Goal: Task Accomplishment & Management: Manage account settings

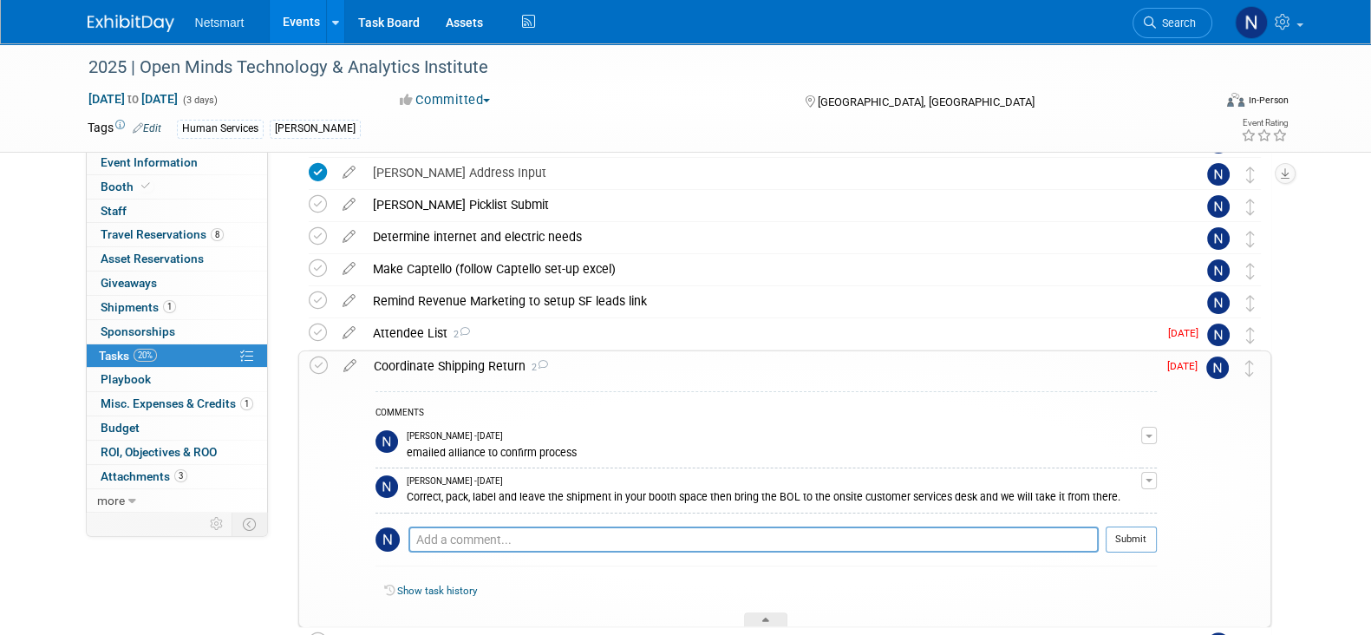
scroll to position [446, 0]
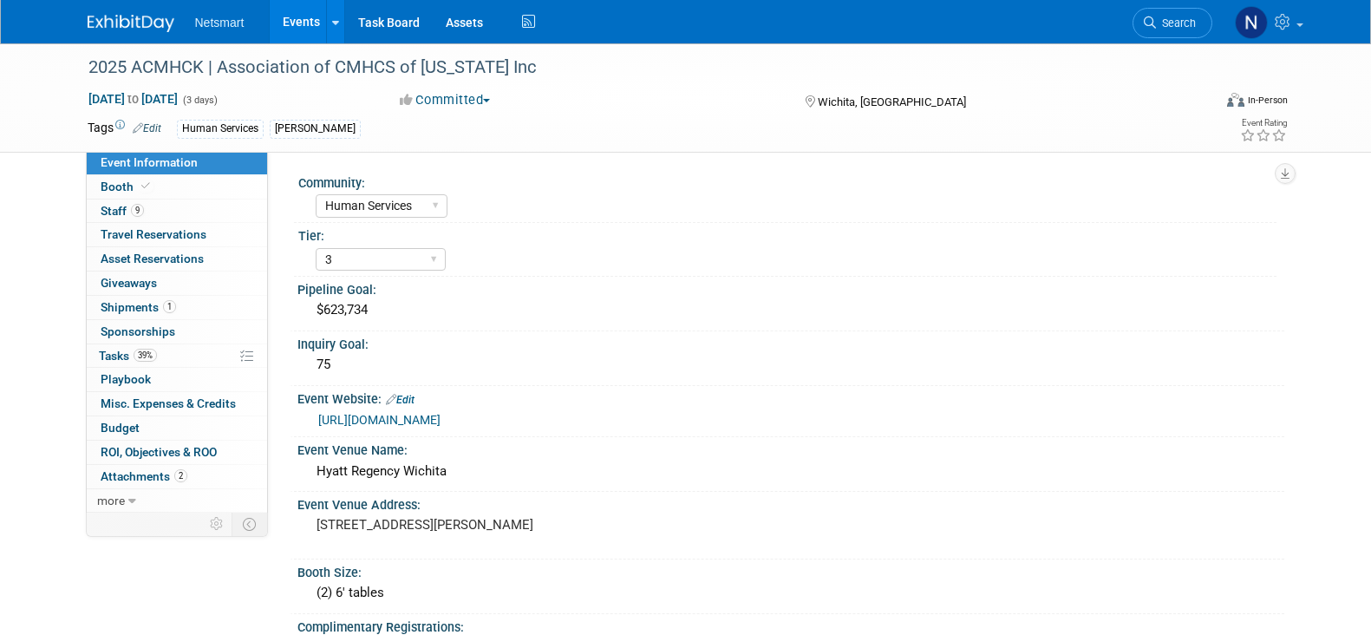
select select "Human Services"
select select "3"
select select "No"
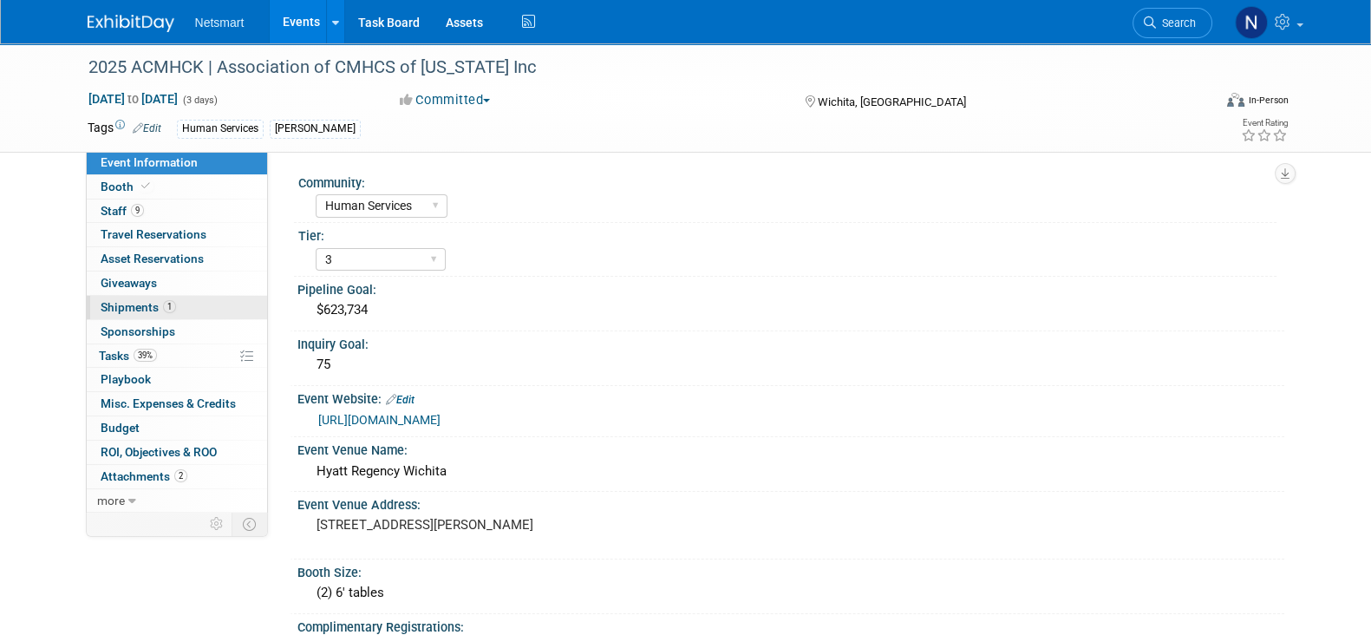
click at [189, 305] on link "1 Shipments 1" at bounding box center [177, 307] width 180 height 23
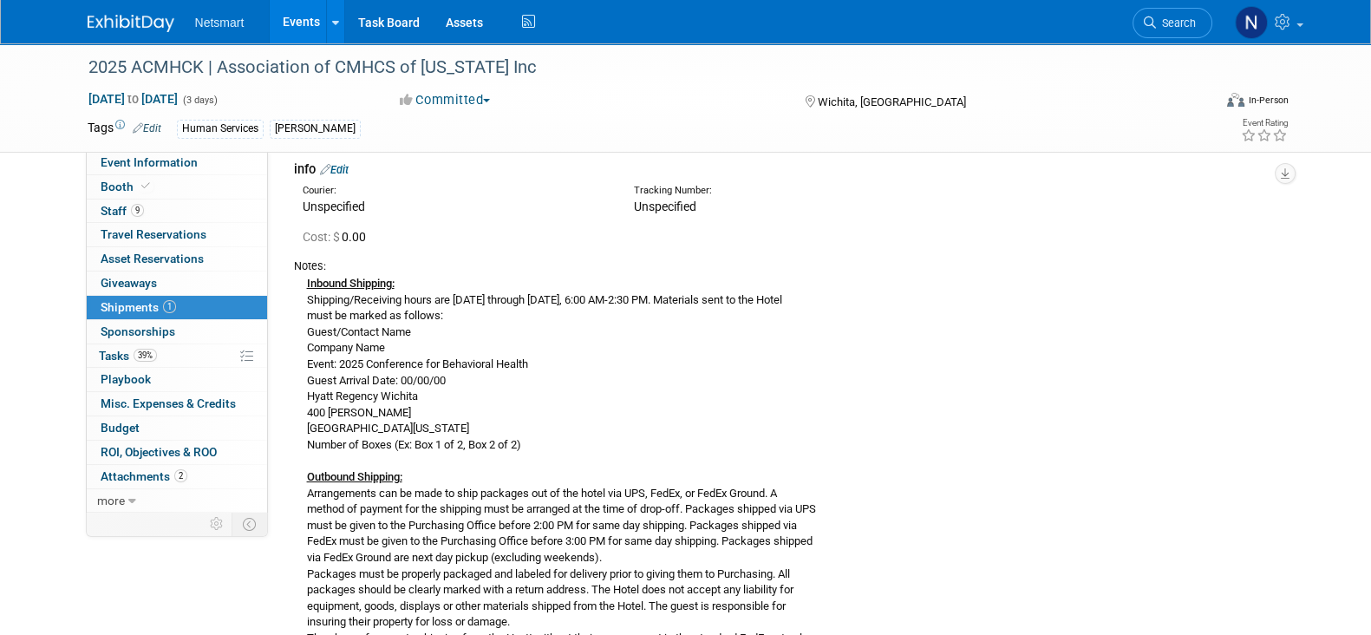
scroll to position [107, 0]
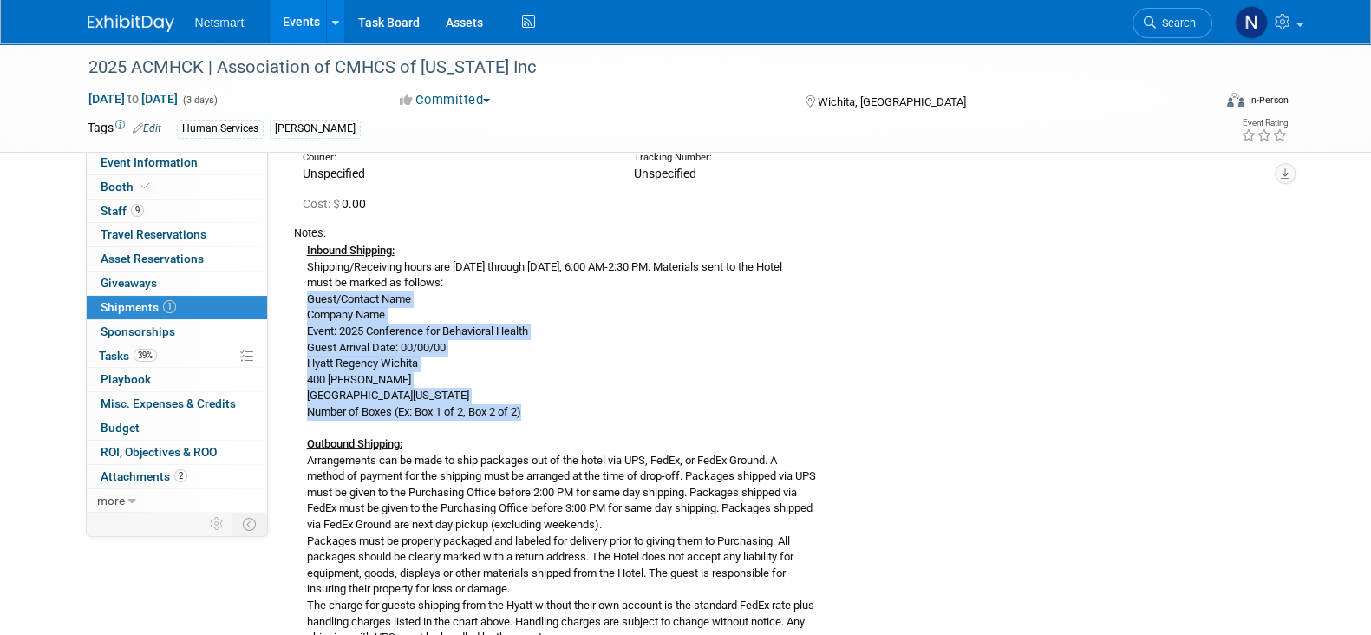
drag, startPoint x: 303, startPoint y: 296, endPoint x: 572, endPoint y: 406, distance: 290.1
click at [577, 408] on div "Inbound Shipping: Shipping/Receiving hours are [DATE] through [DATE], 6:00 AM-2…" at bounding box center [782, 443] width 977 height 405
click at [1203, 332] on div "Inbound Shipping: Shipping/Receiving hours are [DATE] through [DATE], 6:00 AM-2…" at bounding box center [782, 443] width 977 height 405
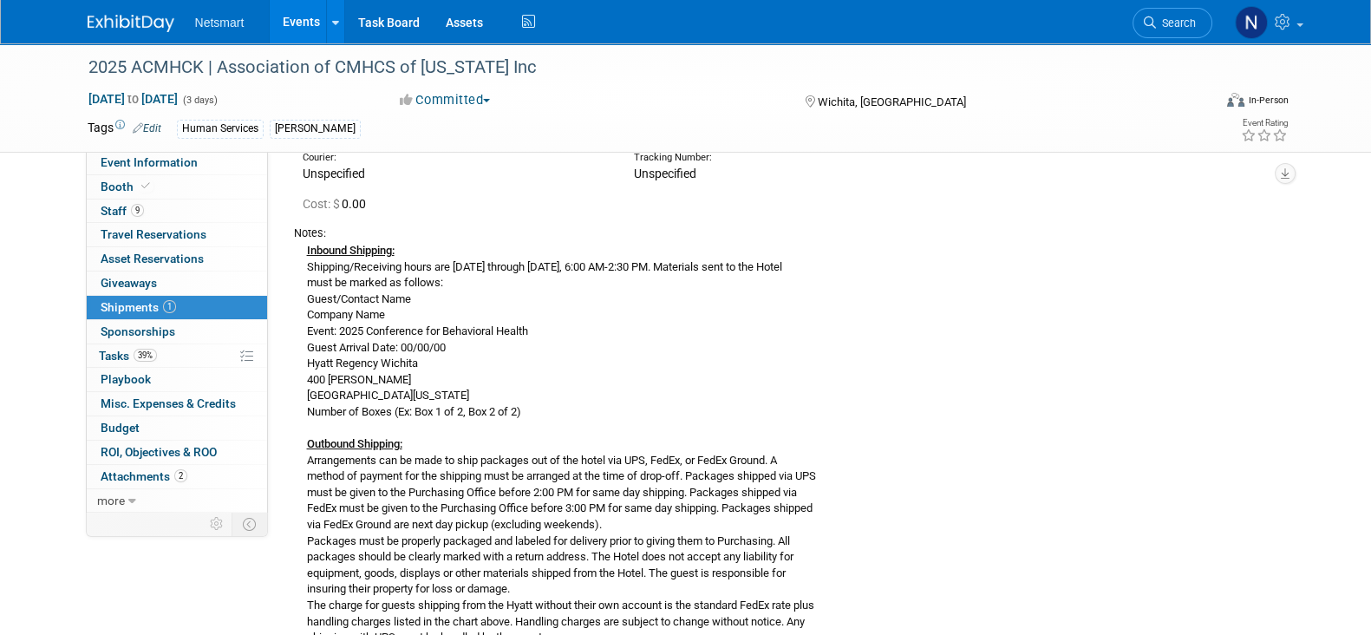
click at [943, 398] on div "Inbound Shipping: Shipping/Receiving hours are [DATE] through [DATE], 6:00 AM-2…" at bounding box center [782, 443] width 977 height 405
click at [182, 163] on span "Event Information" at bounding box center [149, 162] width 97 height 14
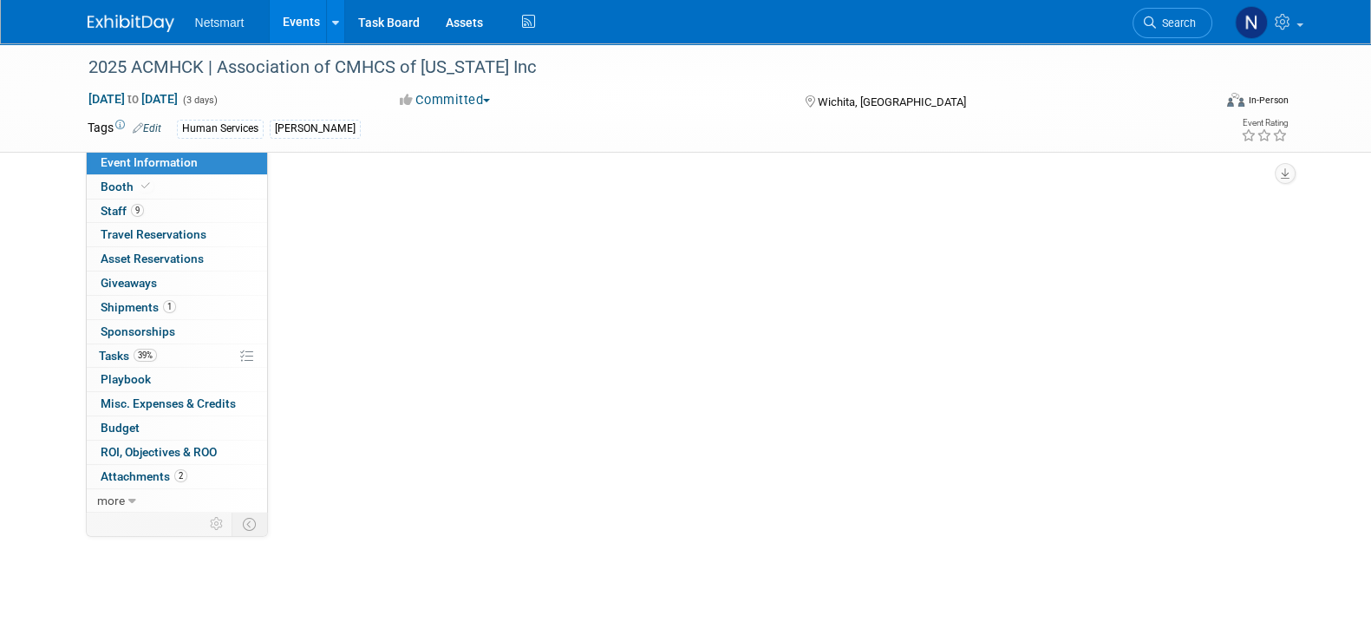
scroll to position [0, 0]
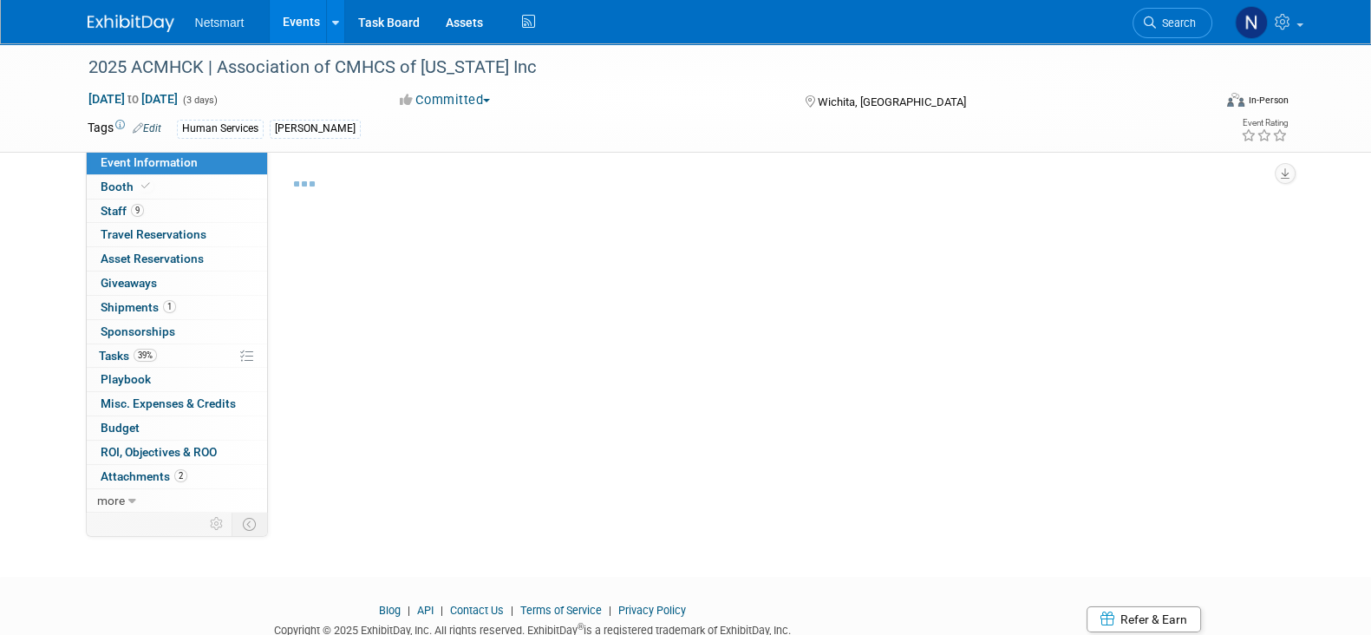
select select "Human Services"
select select "3"
select select "No"
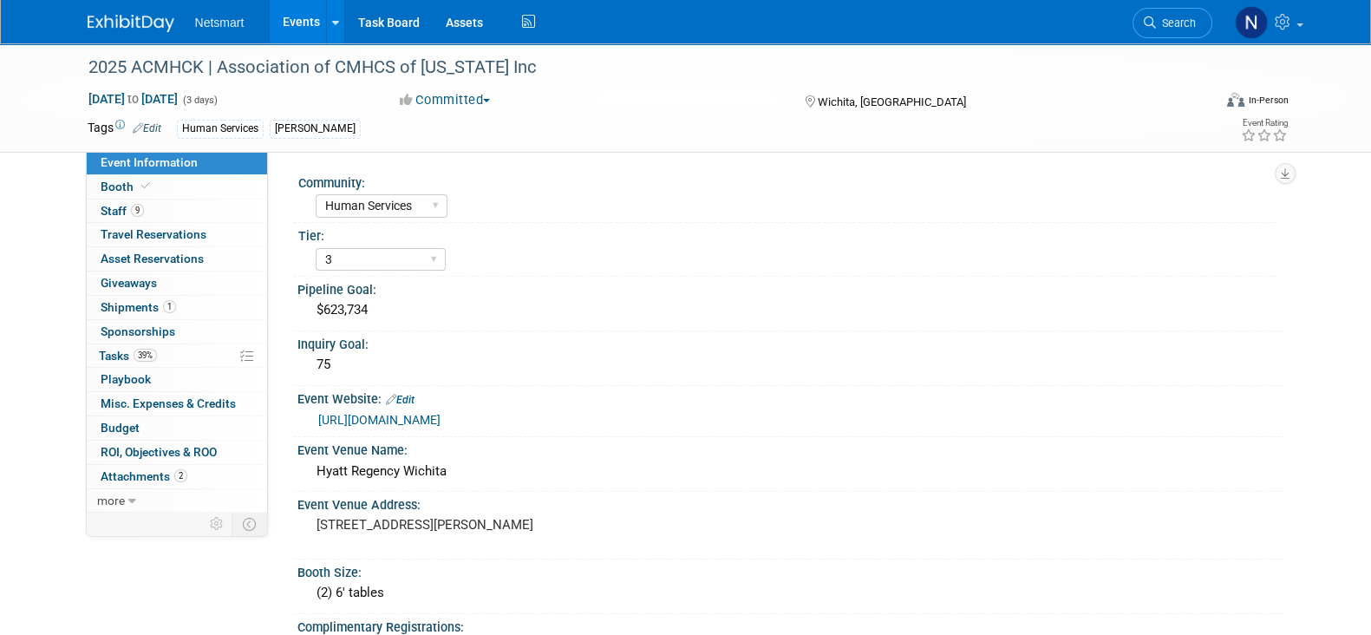
click at [427, 420] on link "https://acmhck.org/annualconference/2025-annual-conference-for-behavioral-healt…" at bounding box center [379, 420] width 122 height 14
click at [375, 463] on div "Hyatt Regency Wichita" at bounding box center [790, 471] width 961 height 27
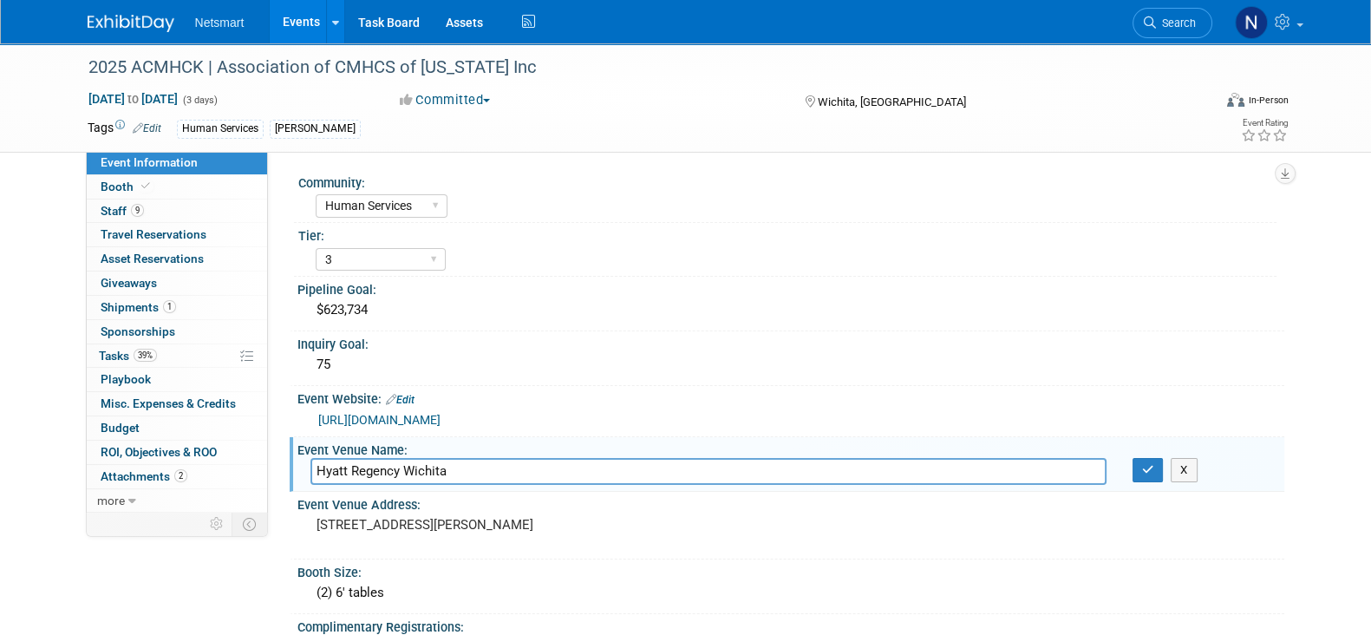
click at [376, 464] on input "Hyatt Regency Wichita" at bounding box center [708, 471] width 796 height 27
click at [191, 205] on link "9 Staff 9" at bounding box center [177, 210] width 180 height 23
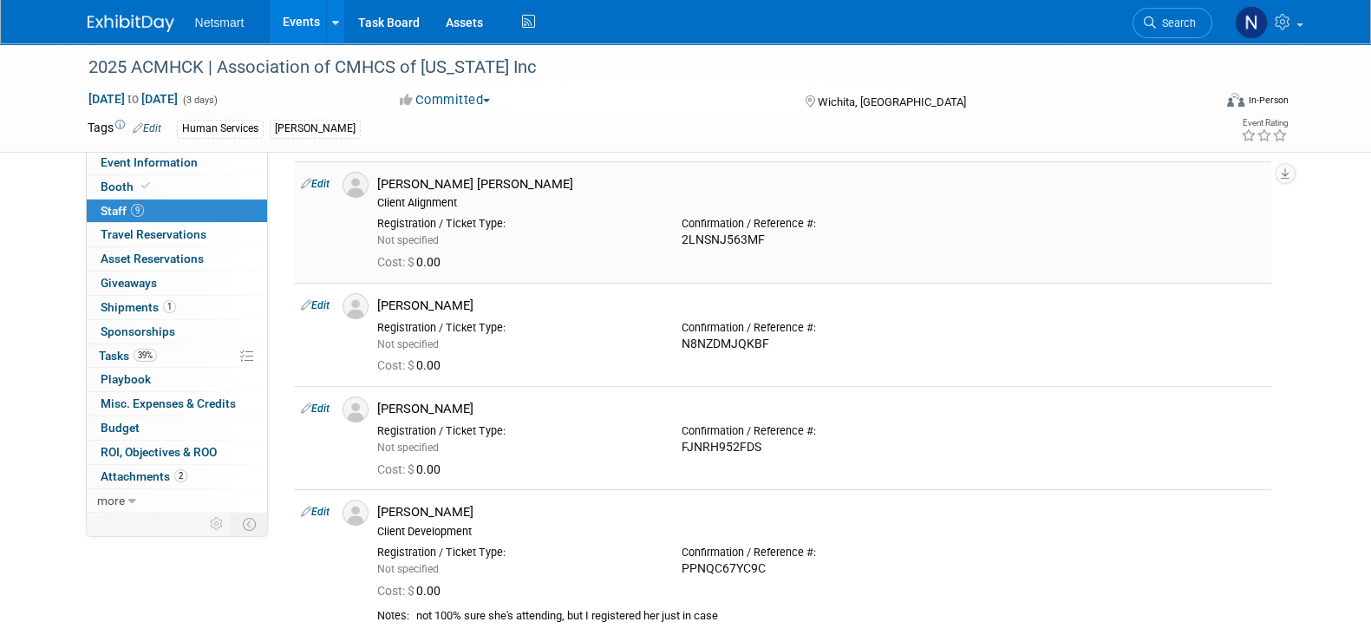
scroll to position [650, 0]
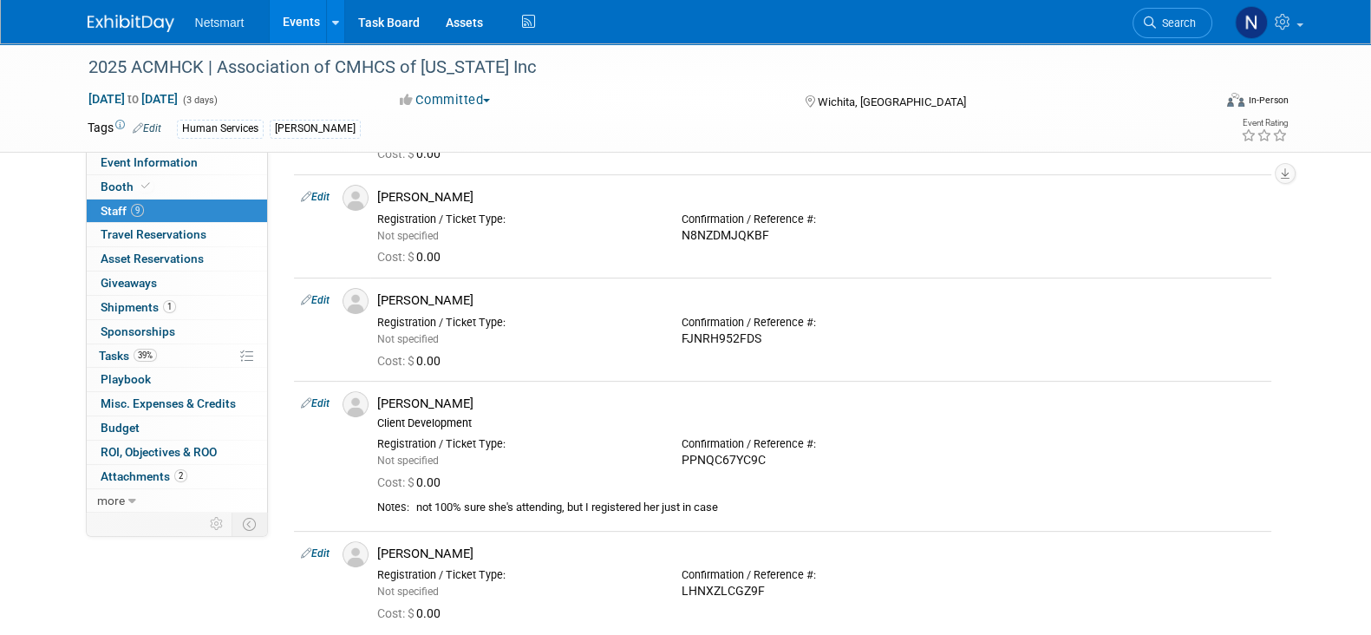
click at [316, 195] on link "Edit" at bounding box center [315, 197] width 29 height 12
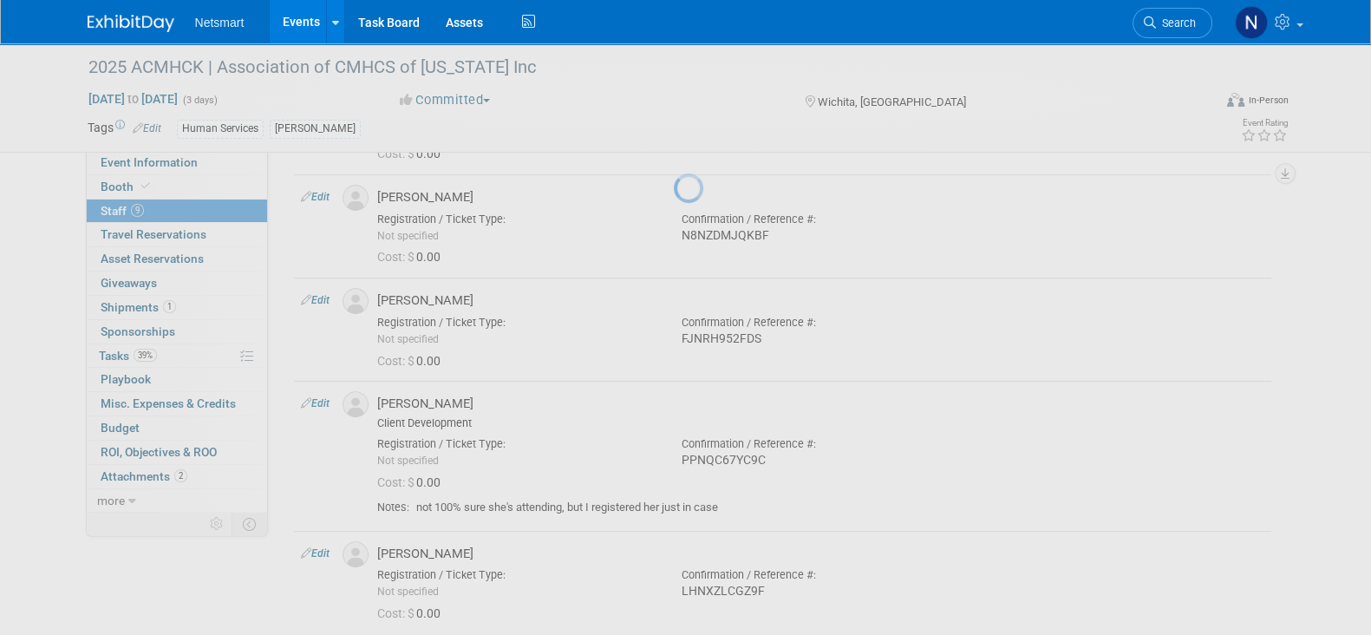
select select "1750b33b-4e26-4609-a853-18bf07aa23a6"
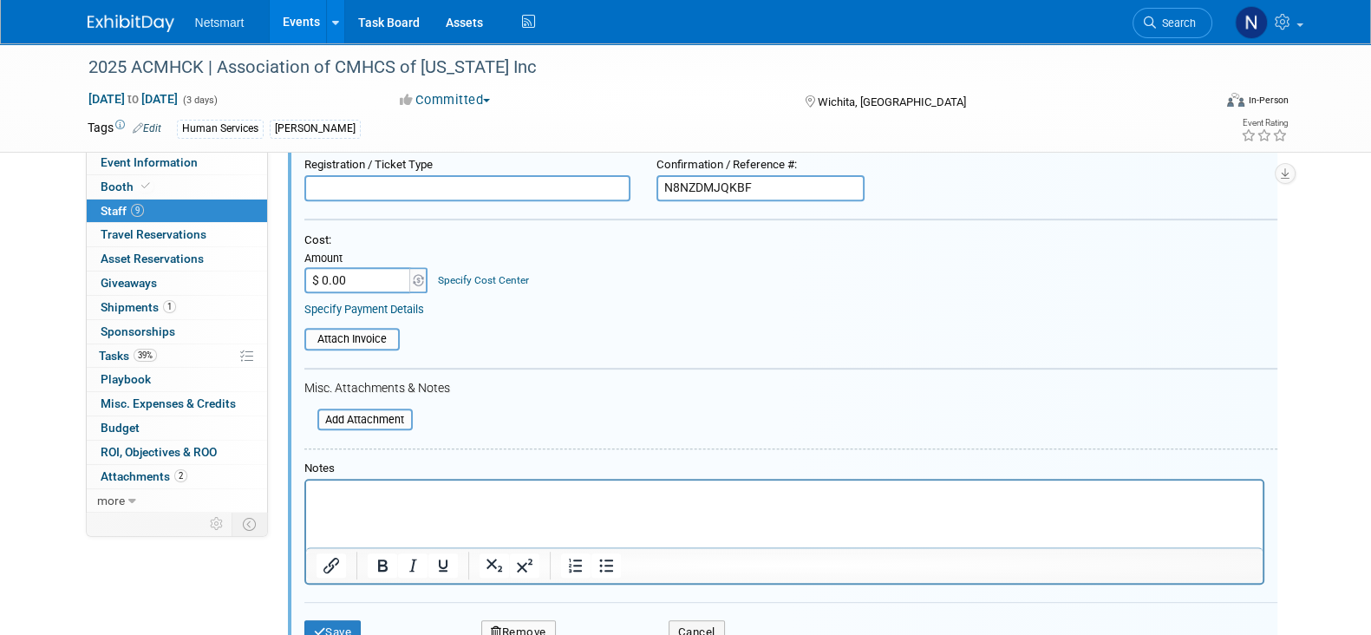
scroll to position [1169, 0]
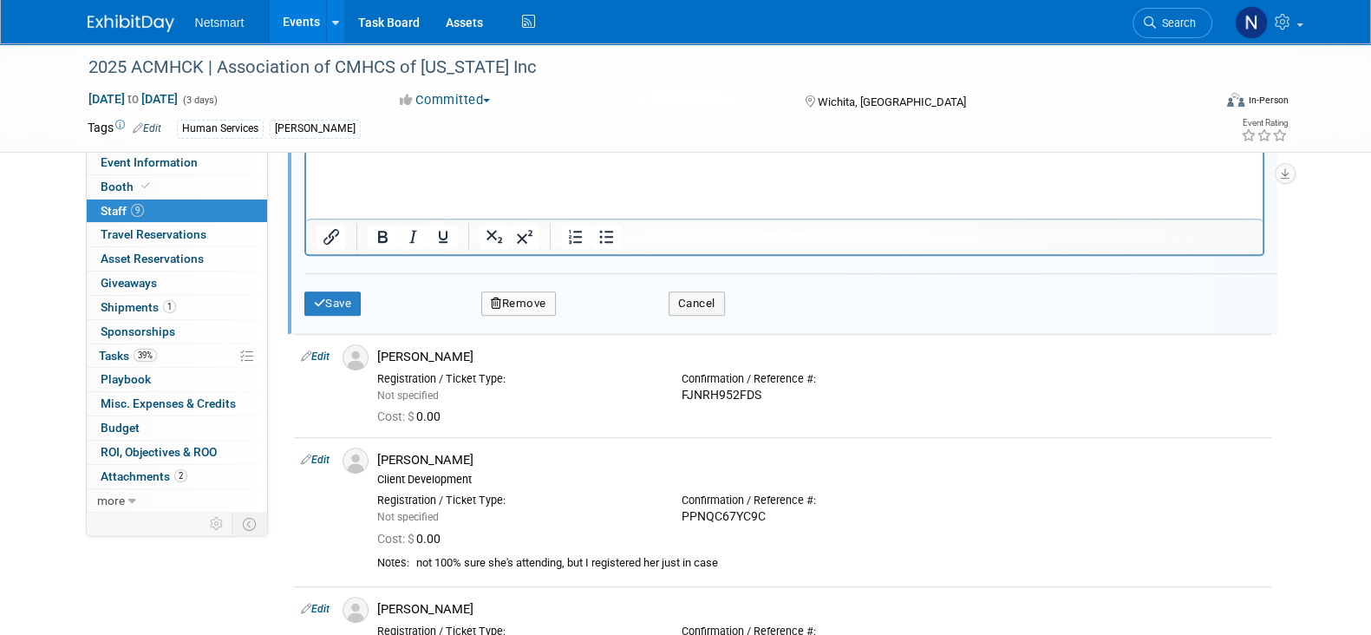
click at [382, 176] on html at bounding box center [783, 164] width 956 height 24
click at [328, 296] on button "Save" at bounding box center [332, 303] width 57 height 24
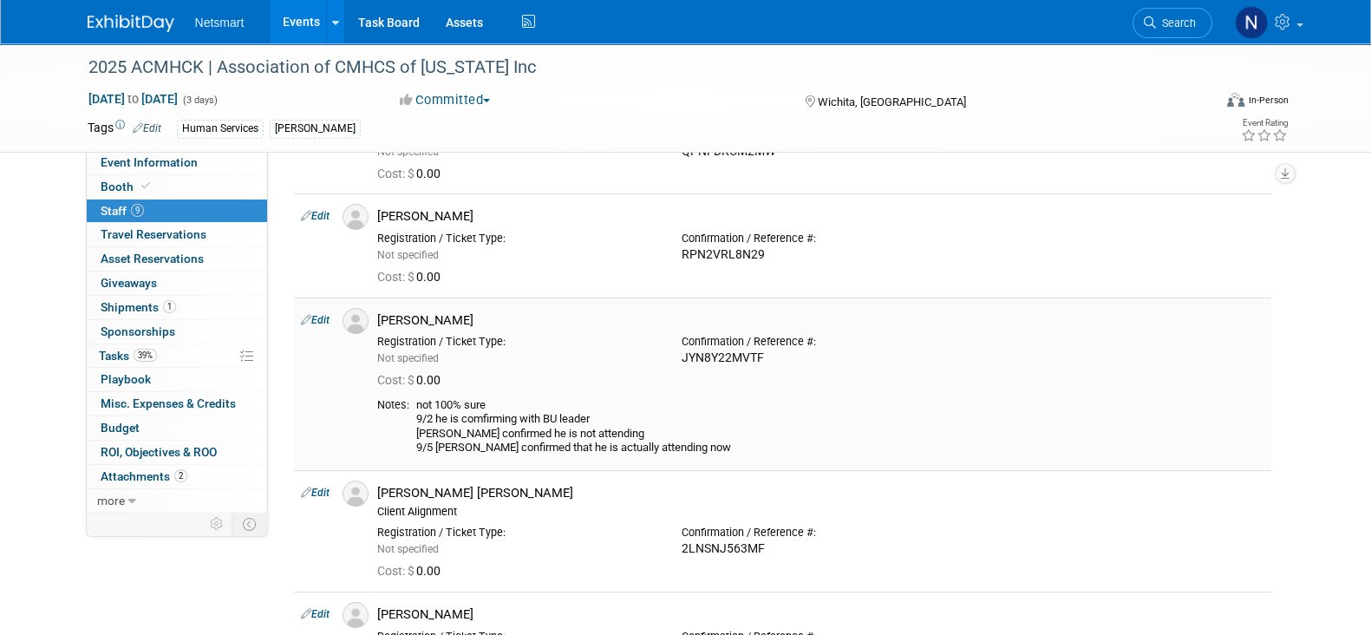
scroll to position [230, 0]
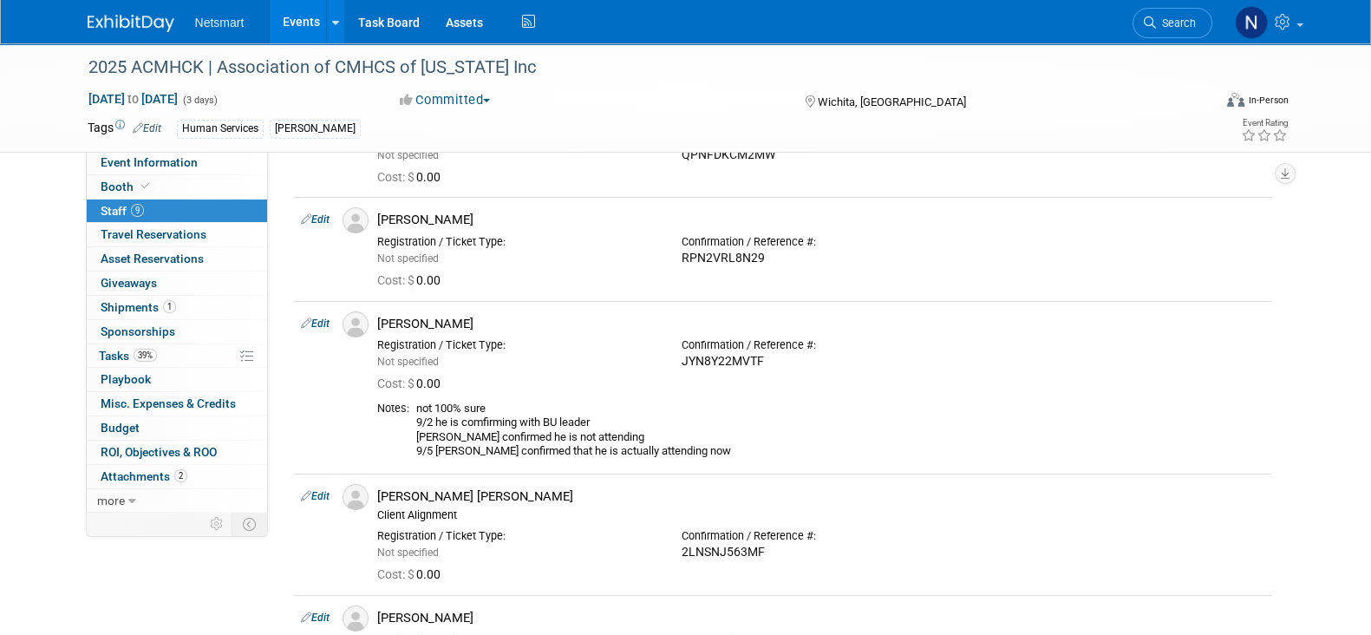
drag, startPoint x: 511, startPoint y: 106, endPoint x: 520, endPoint y: 127, distance: 23.3
click at [511, 106] on div "Committed Committed Considering Not Going Speaking/Presentation Canceled Attend…" at bounding box center [585, 100] width 383 height 19
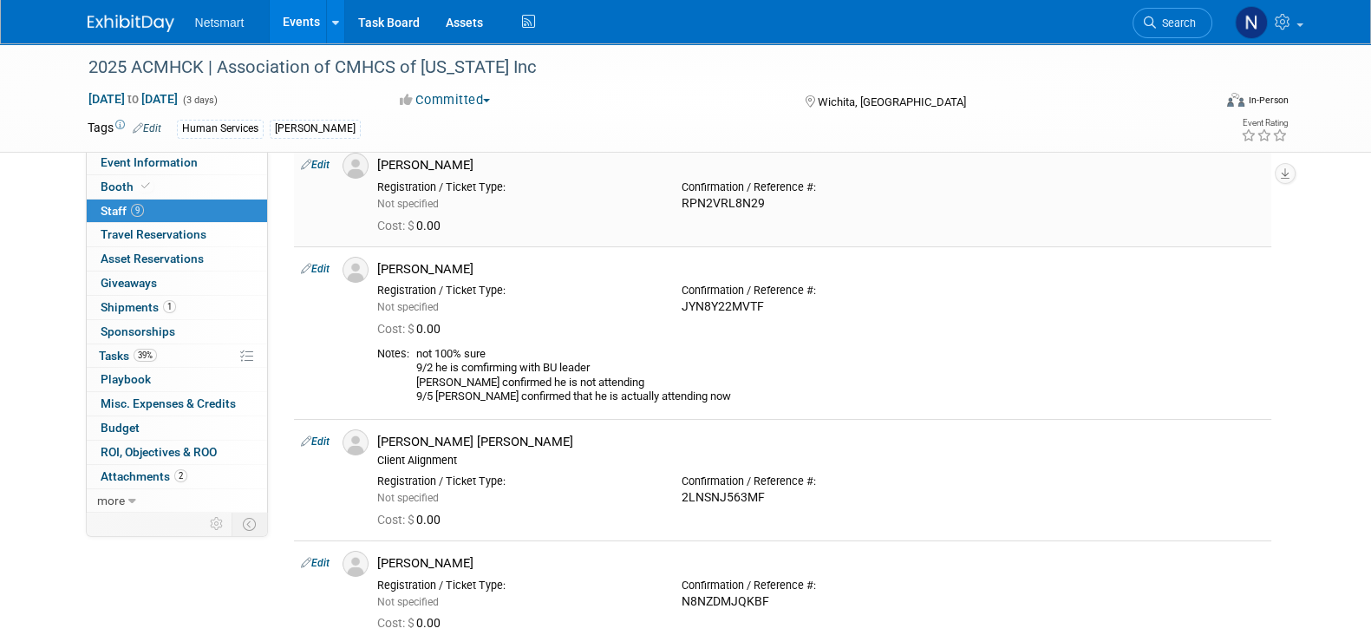
scroll to position [0, 0]
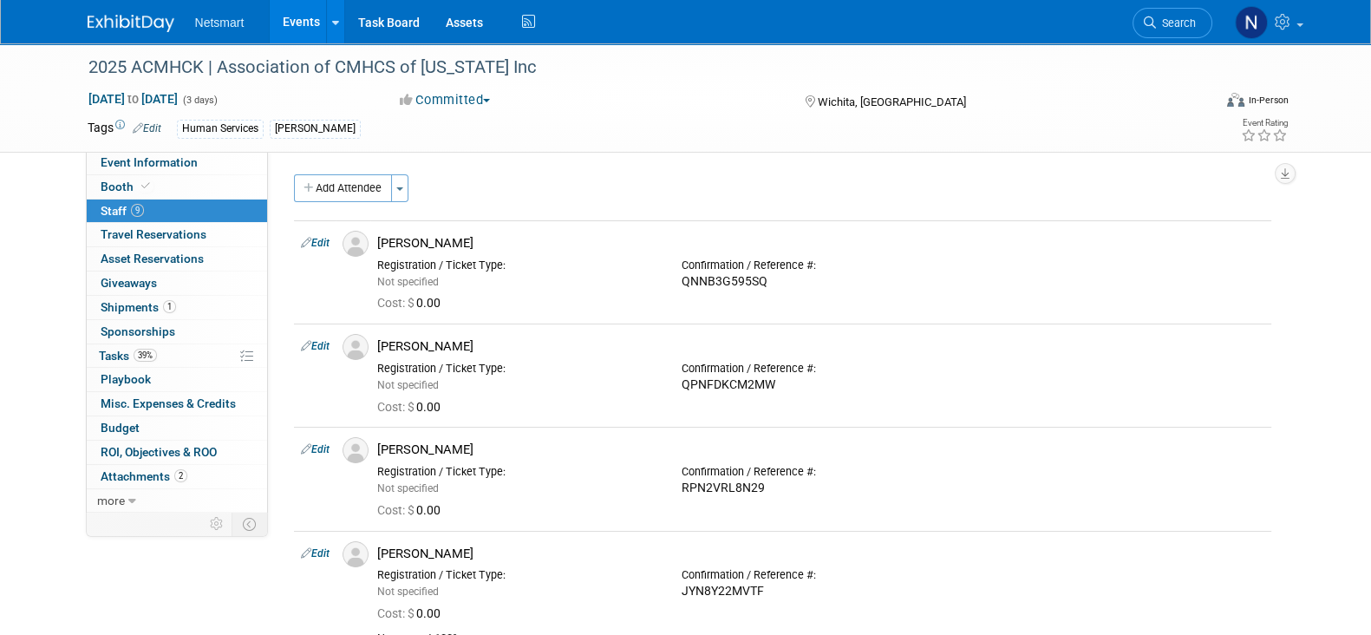
click at [163, 310] on span "1" at bounding box center [169, 306] width 13 height 13
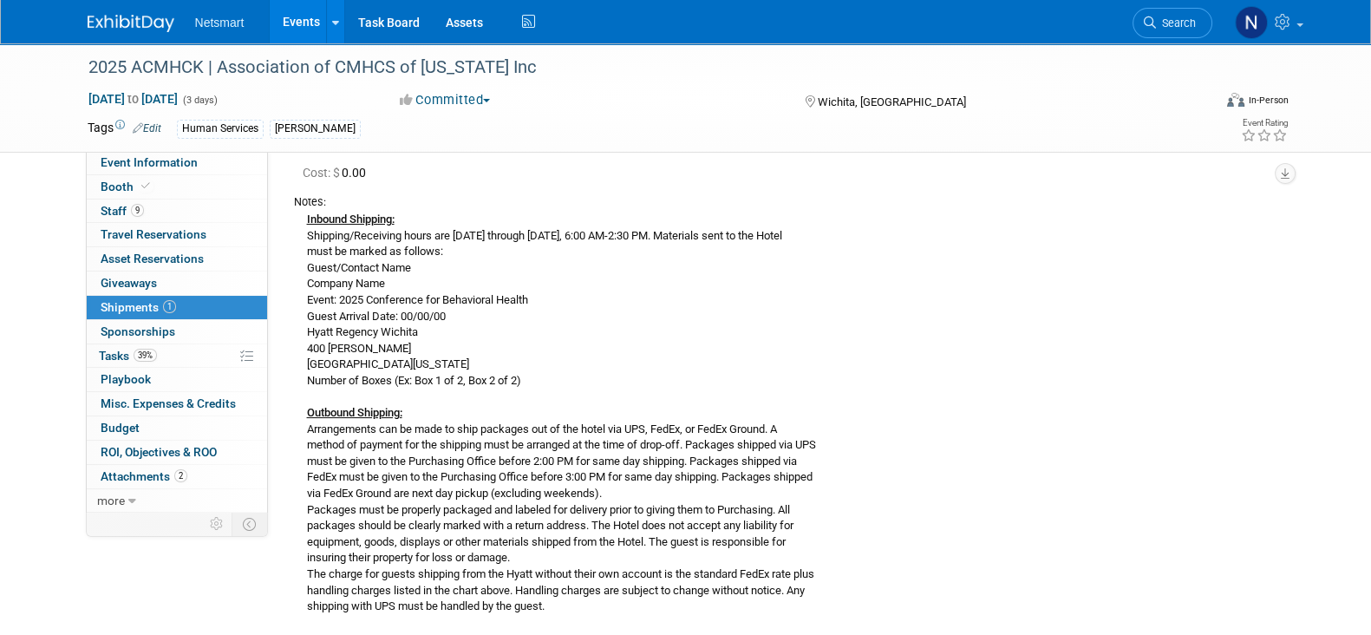
scroll to position [107, 0]
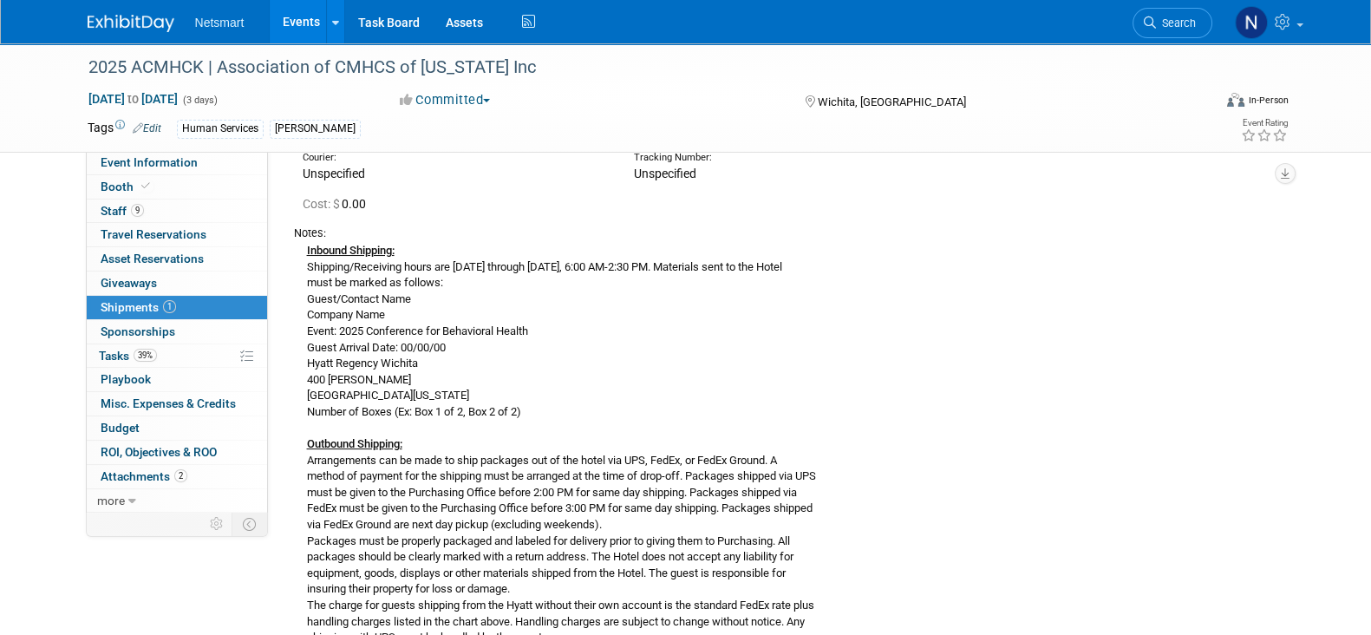
click at [628, 338] on div "Inbound Shipping: Shipping/Receiving hours are Monday through Saturday, 6:00 AM…" at bounding box center [782, 443] width 977 height 405
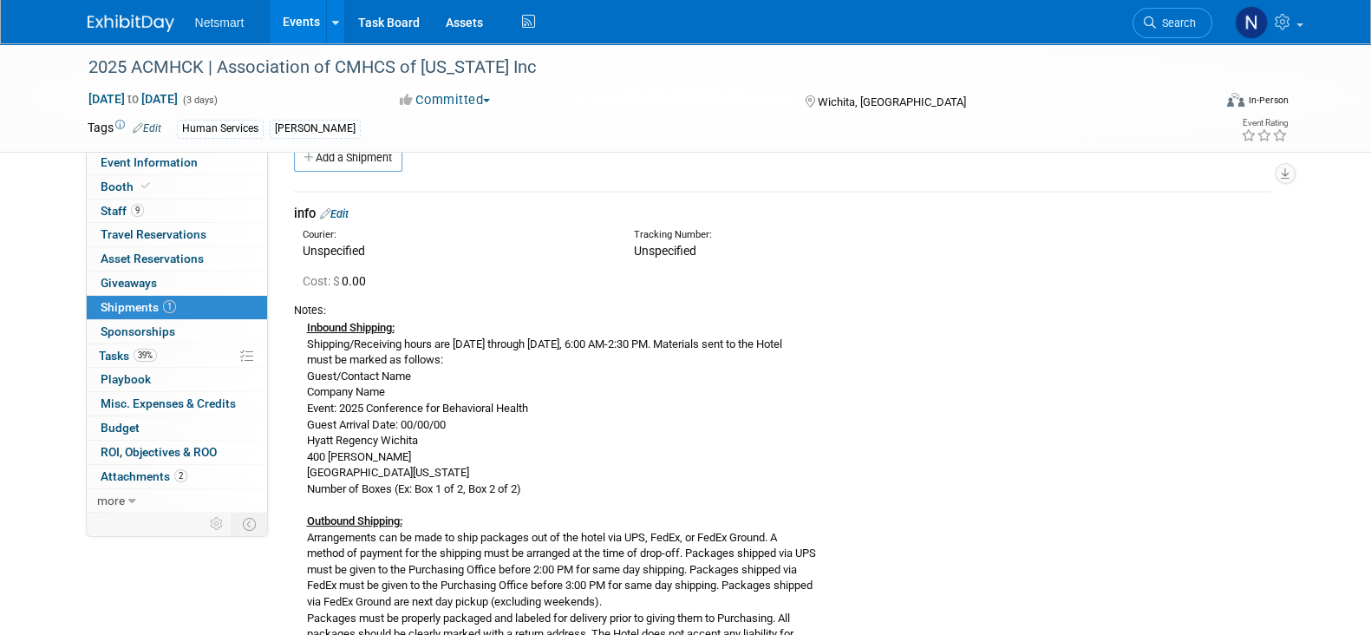
scroll to position [0, 0]
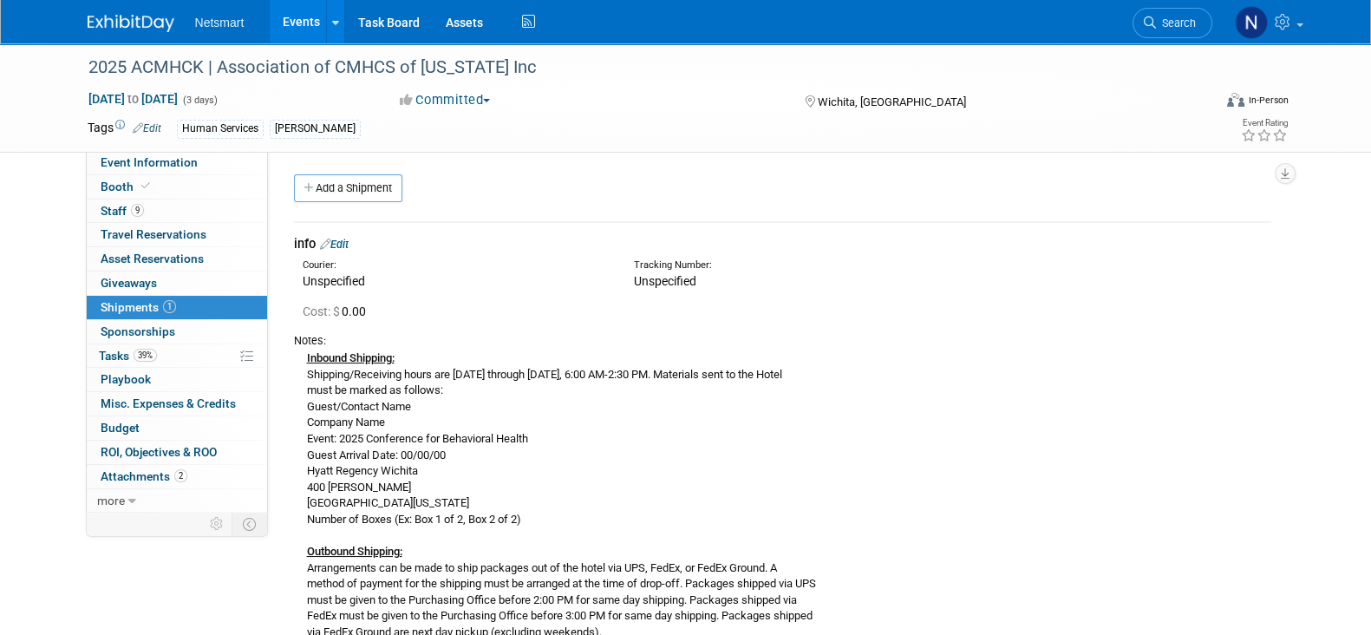
click at [606, 379] on div "Inbound Shipping: Shipping/Receiving hours are Monday through Saturday, 6:00 AM…" at bounding box center [782, 550] width 977 height 405
drag, startPoint x: 440, startPoint y: 466, endPoint x: 303, endPoint y: 474, distance: 136.3
click at [303, 474] on div "Inbound Shipping: Shipping/Receiving hours are Monday through Saturday, 6:00 AM…" at bounding box center [782, 550] width 977 height 405
copy div "Hyatt Regency Wichita"
click at [156, 357] on span "39%" at bounding box center [145, 354] width 23 height 13
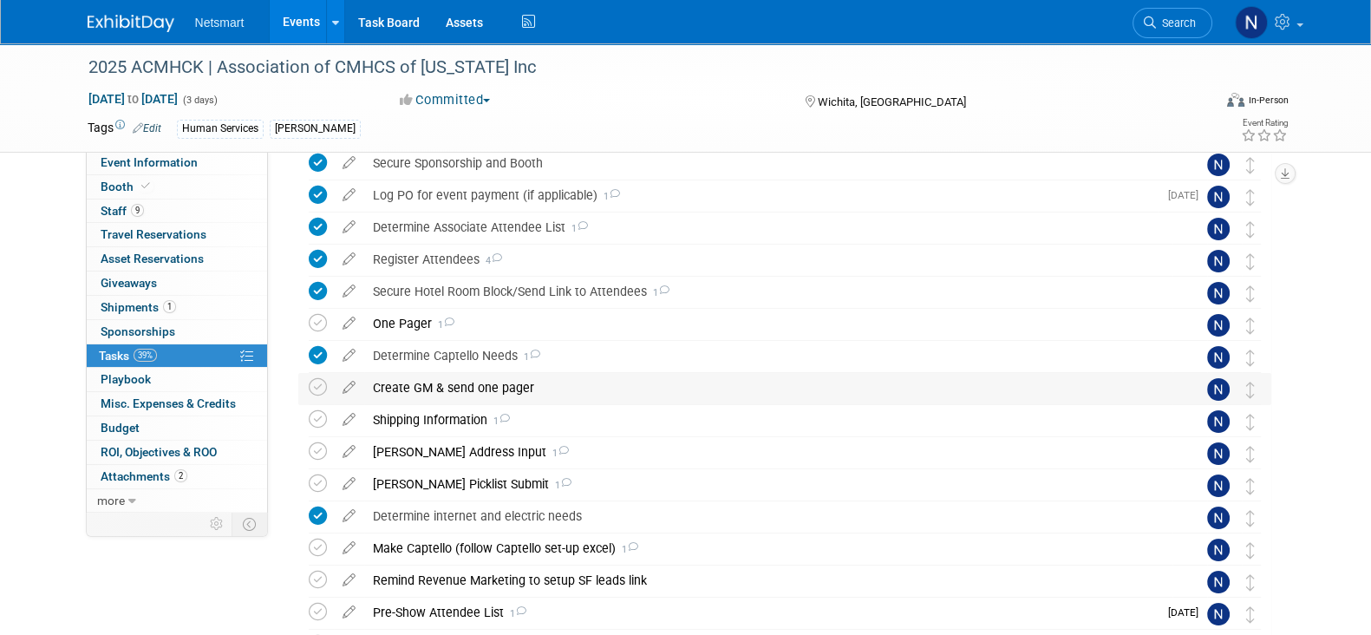
scroll to position [107, 0]
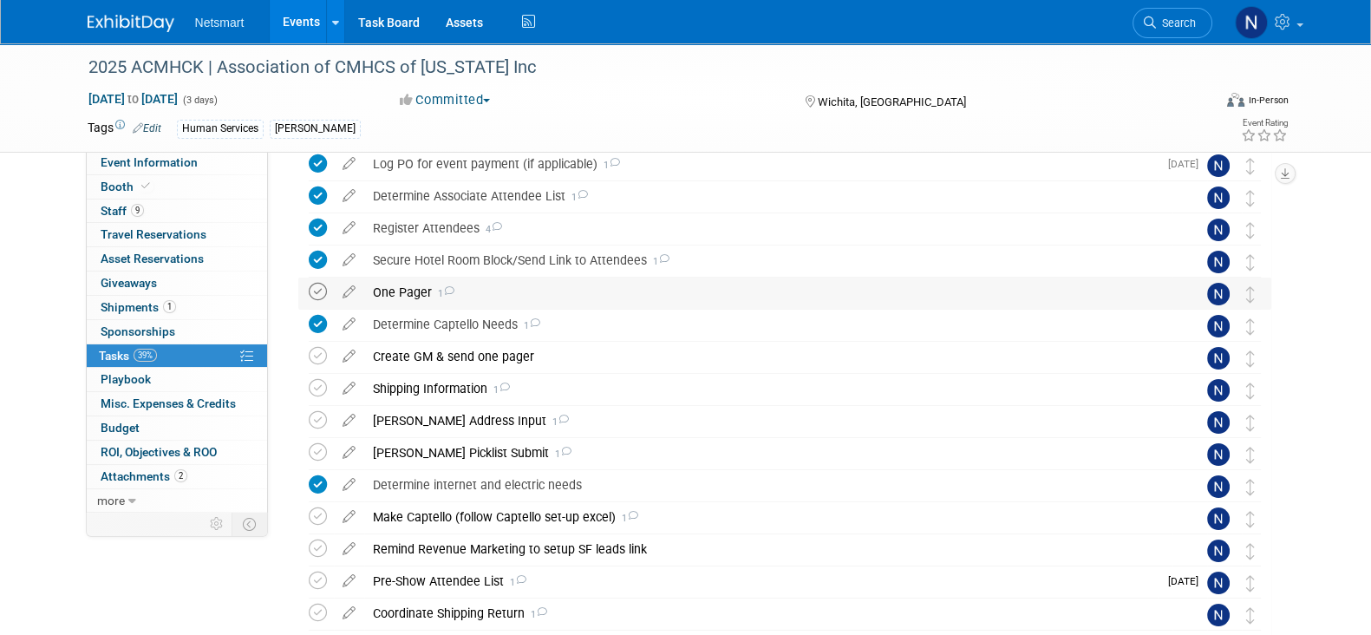
click at [316, 290] on icon at bounding box center [318, 292] width 18 height 18
click at [438, 390] on div "Shipping Information 1" at bounding box center [768, 388] width 808 height 29
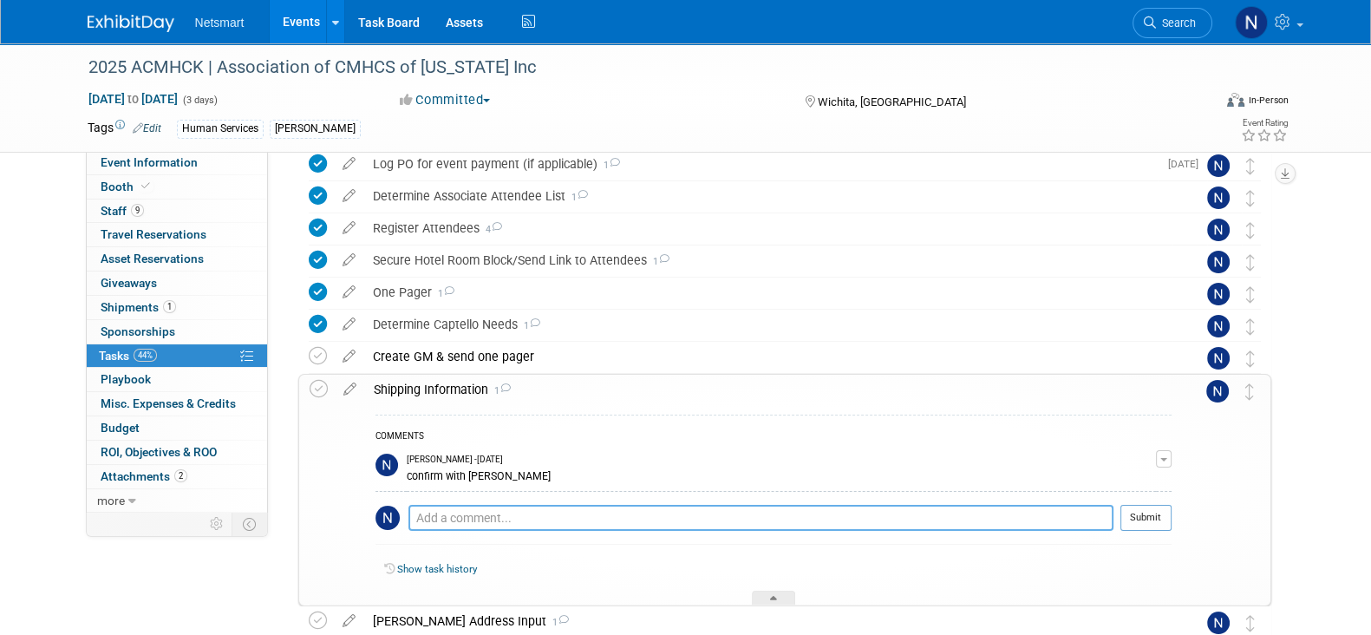
click at [483, 518] on textarea at bounding box center [760, 518] width 705 height 26
type textarea "shipping to conference hotel"
click at [1146, 512] on button "Submit" at bounding box center [1145, 518] width 51 height 26
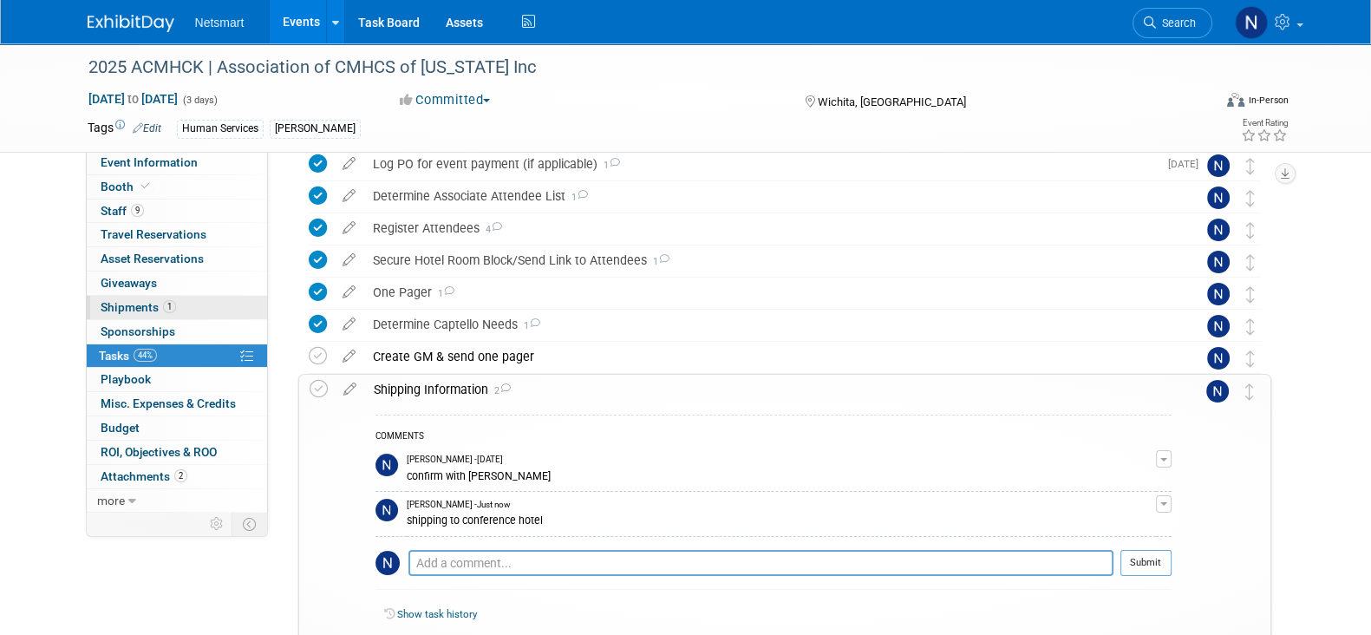
click at [143, 303] on span "Shipments 1" at bounding box center [138, 307] width 75 height 14
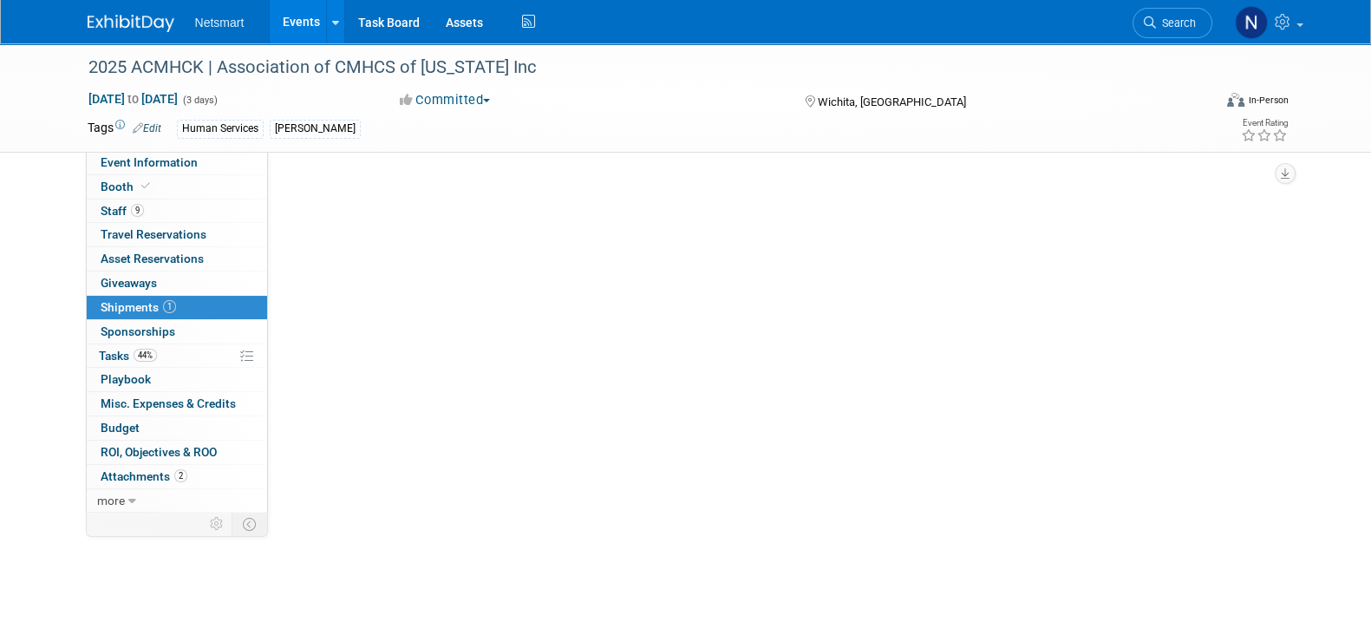
scroll to position [0, 0]
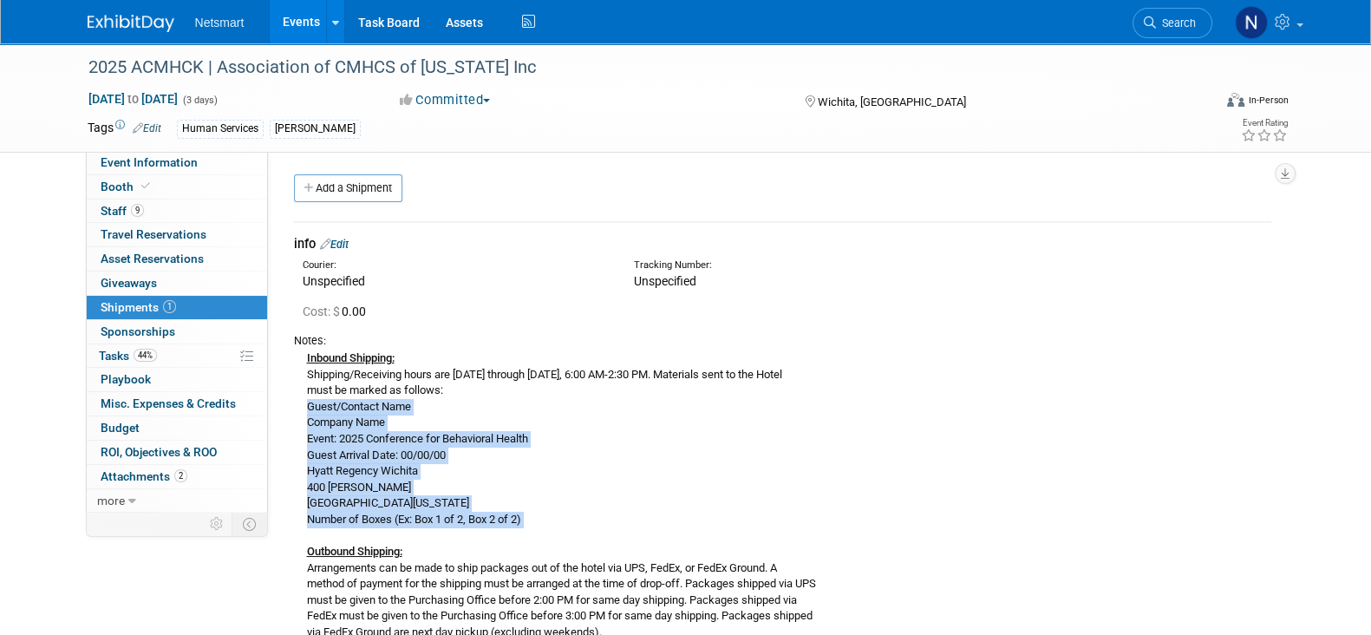
drag, startPoint x: 305, startPoint y: 405, endPoint x: 558, endPoint y: 527, distance: 281.1
click at [558, 527] on div "Inbound Shipping: Shipping/Receiving hours are Monday through Saturday, 6:00 AM…" at bounding box center [782, 550] width 977 height 405
copy div "Guest/Contact Name Company Name Event: 2025 Conference for Behavioral Health Gu…"
click at [652, 457] on div "Inbound Shipping: Shipping/Receiving hours are Monday through Saturday, 6:00 AM…" at bounding box center [782, 550] width 977 height 405
click at [126, 344] on link "44% Tasks 44%" at bounding box center [177, 355] width 180 height 23
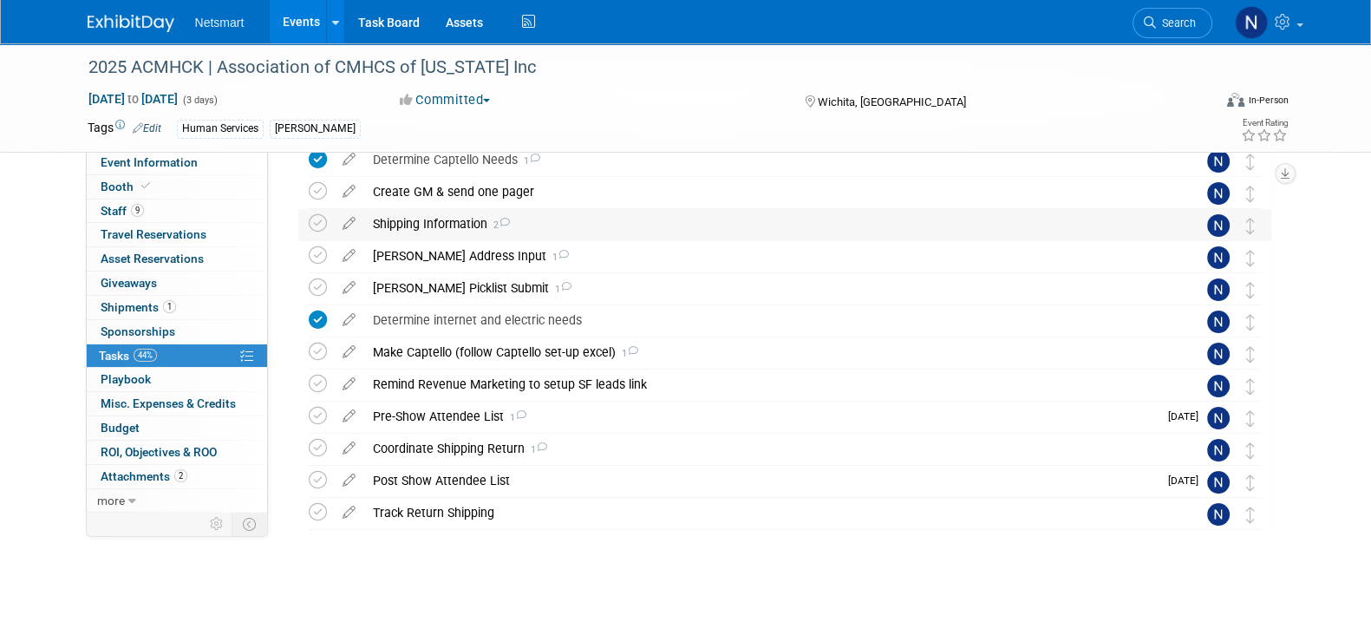
scroll to position [273, 0]
click at [320, 222] on icon at bounding box center [318, 222] width 18 height 18
click at [316, 257] on icon at bounding box center [318, 254] width 18 height 18
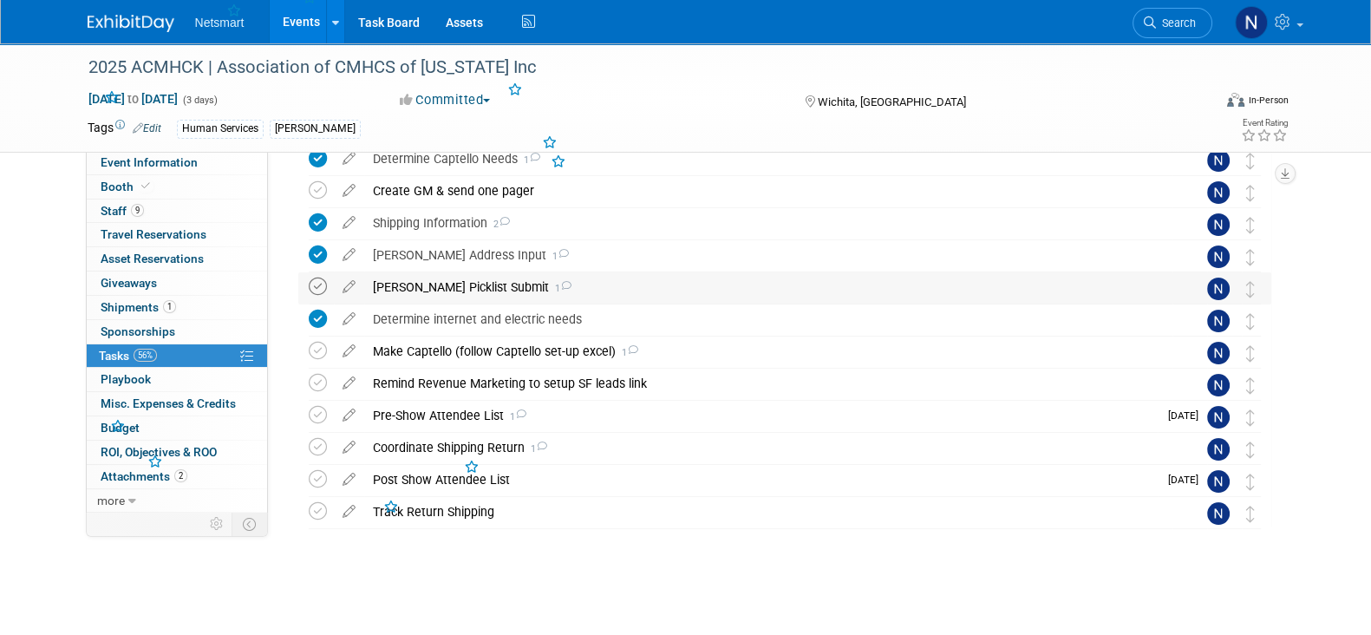
click at [316, 283] on icon at bounding box center [318, 286] width 18 height 18
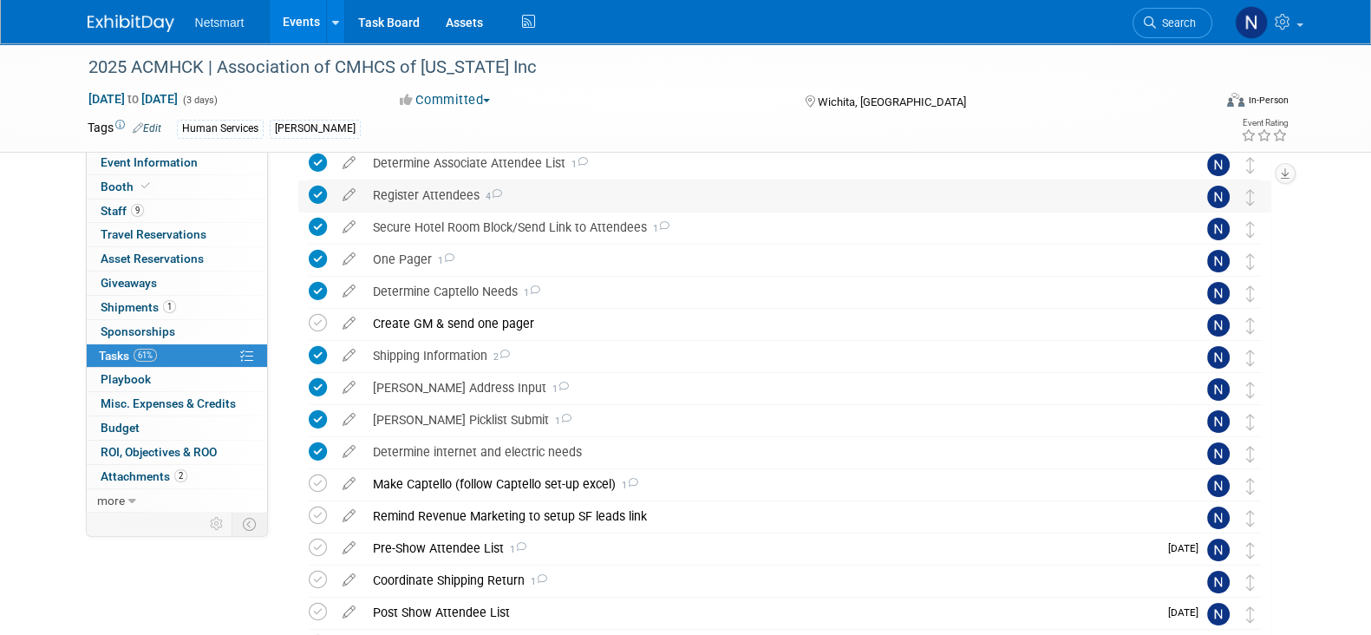
scroll to position [0, 0]
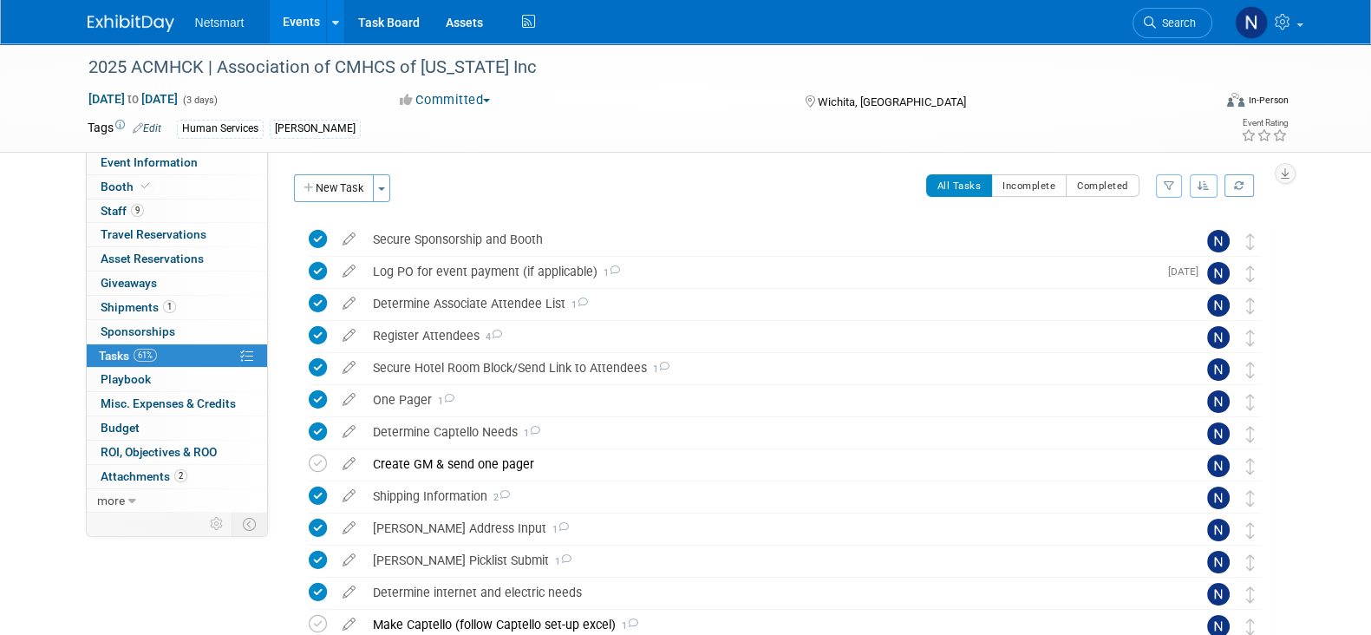
drag, startPoint x: 347, startPoint y: 192, endPoint x: 424, endPoint y: 223, distance: 82.9
click at [347, 192] on button "New Task" at bounding box center [334, 188] width 80 height 28
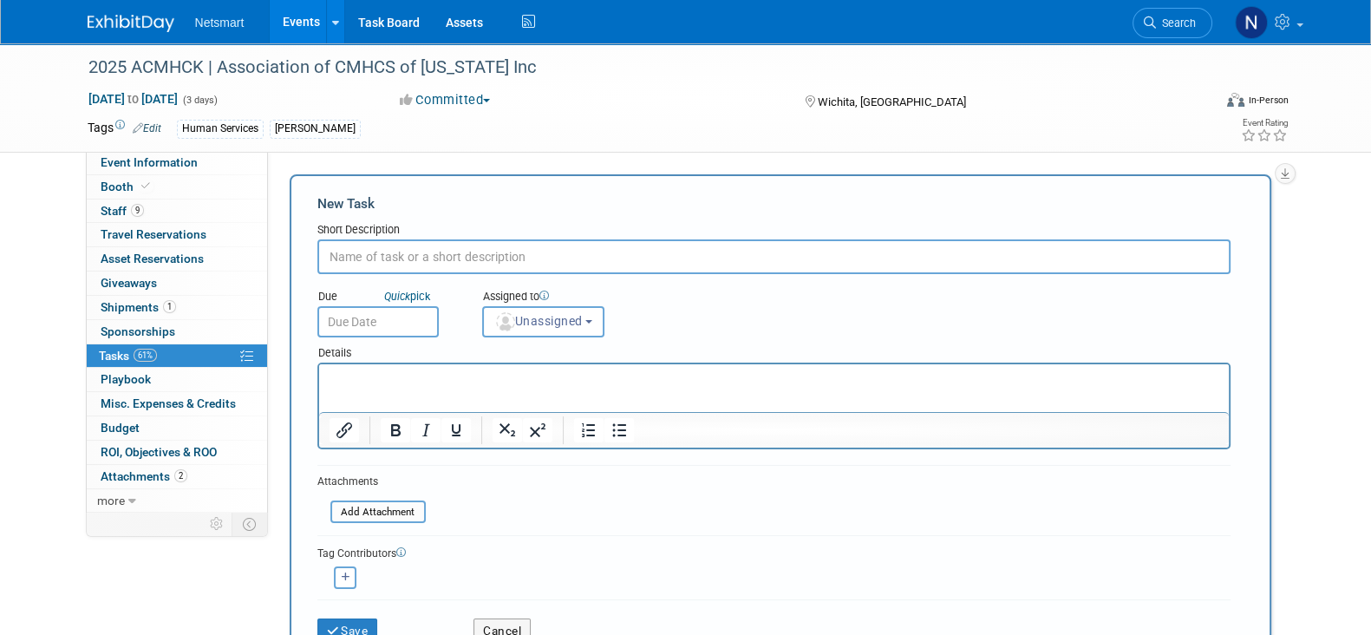
click at [507, 250] on input "text" at bounding box center [773, 256] width 913 height 35
type input "g"
type input "Give amy office supplies"
click at [543, 326] on button "Unassigned" at bounding box center [543, 321] width 123 height 31
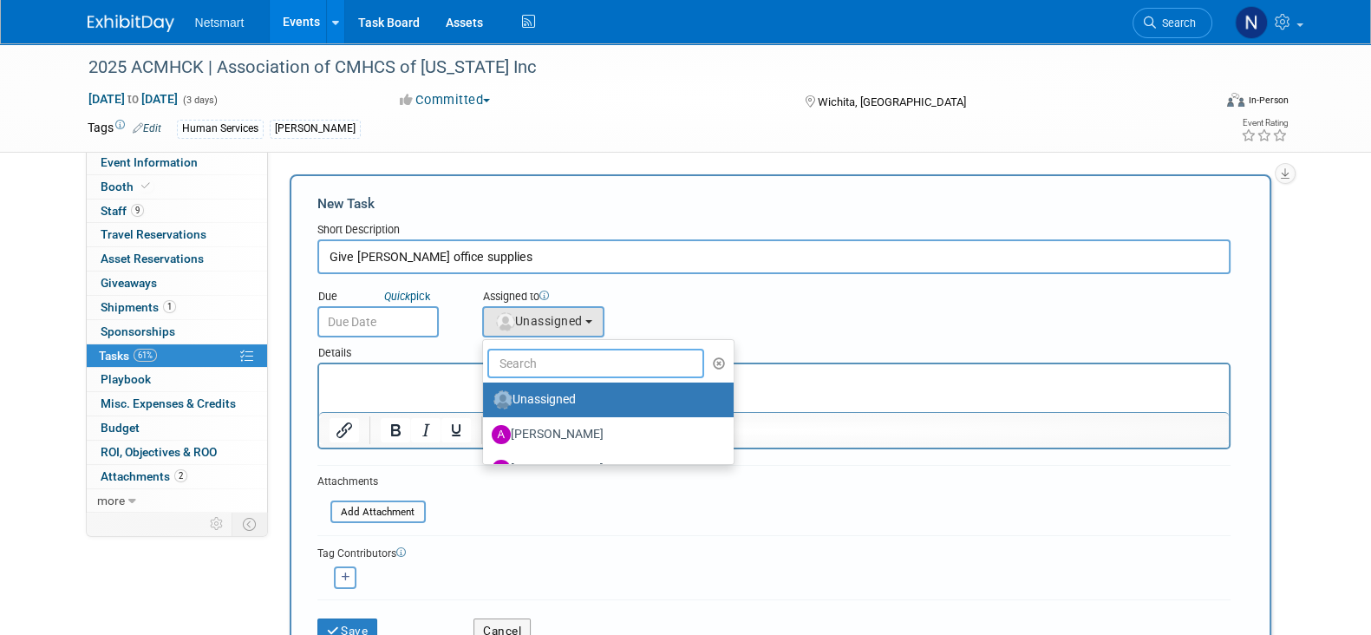
click at [530, 359] on input "text" at bounding box center [596, 362] width 218 height 29
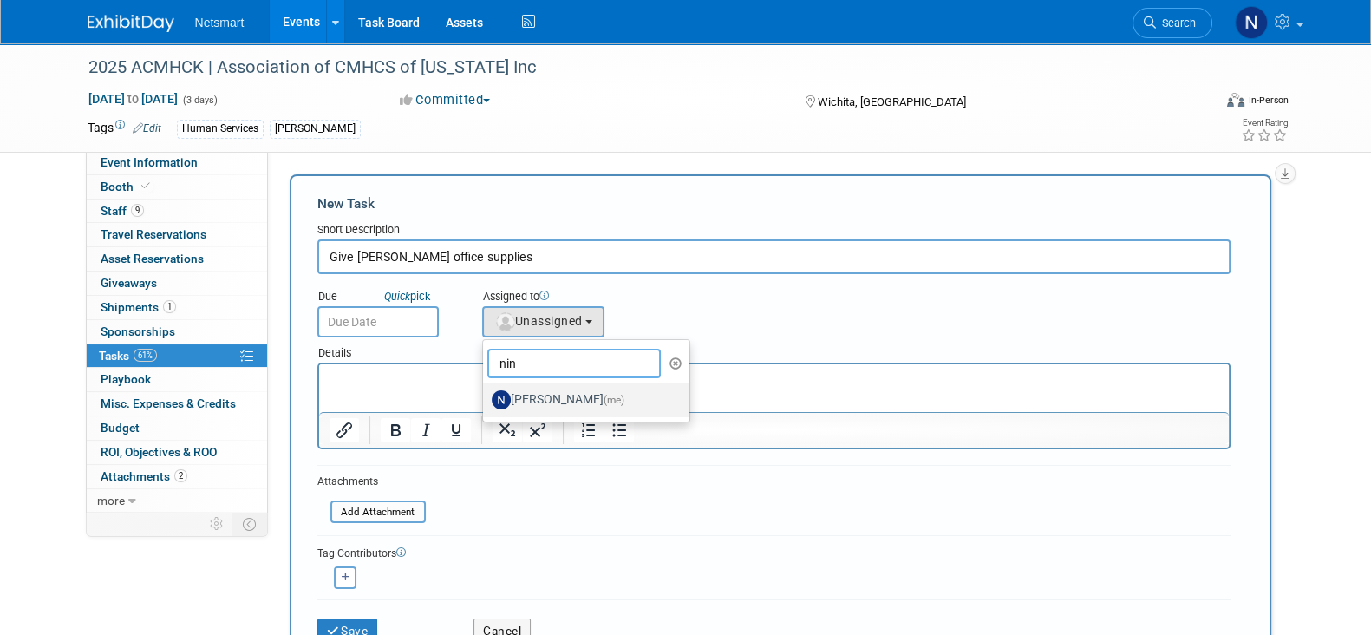
type input "nin"
click at [530, 390] on label "Nina Finn (me)" at bounding box center [582, 400] width 181 height 28
click at [485, 392] on input "Nina Finn (me)" at bounding box center [479, 397] width 11 height 11
select select "a52b5e8a-b2fd-4a4e-8599-2a3670a086e7"
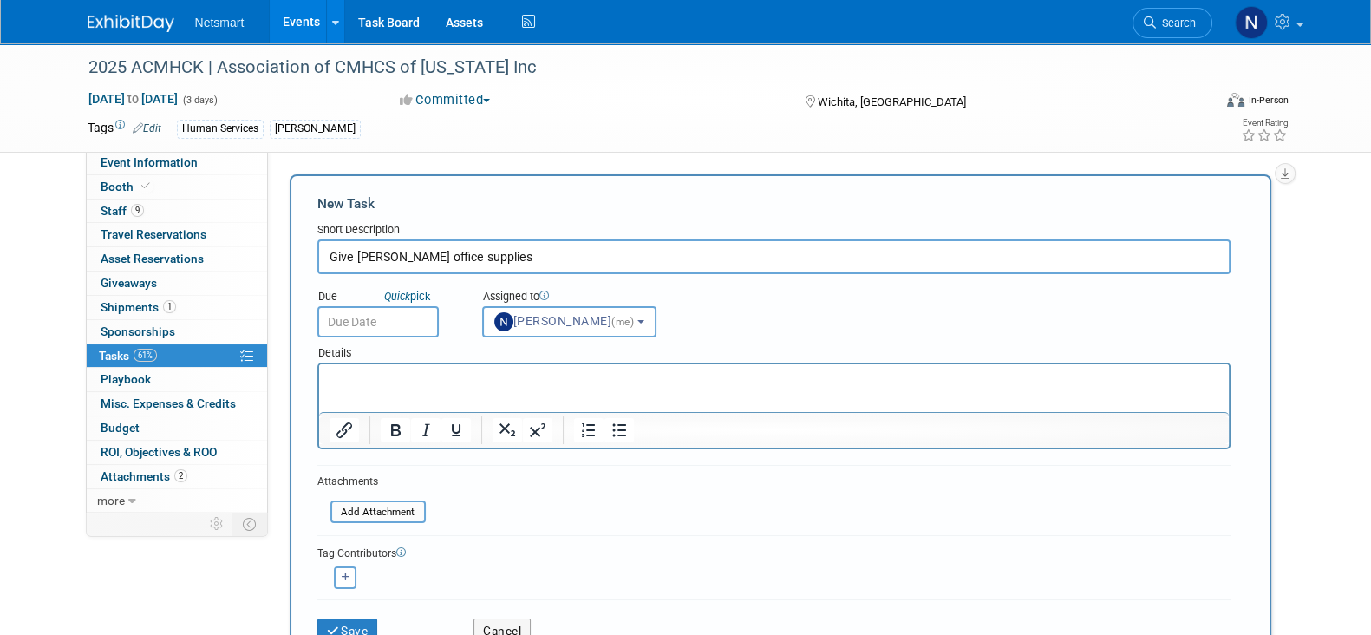
click at [403, 318] on input "text" at bounding box center [377, 321] width 121 height 31
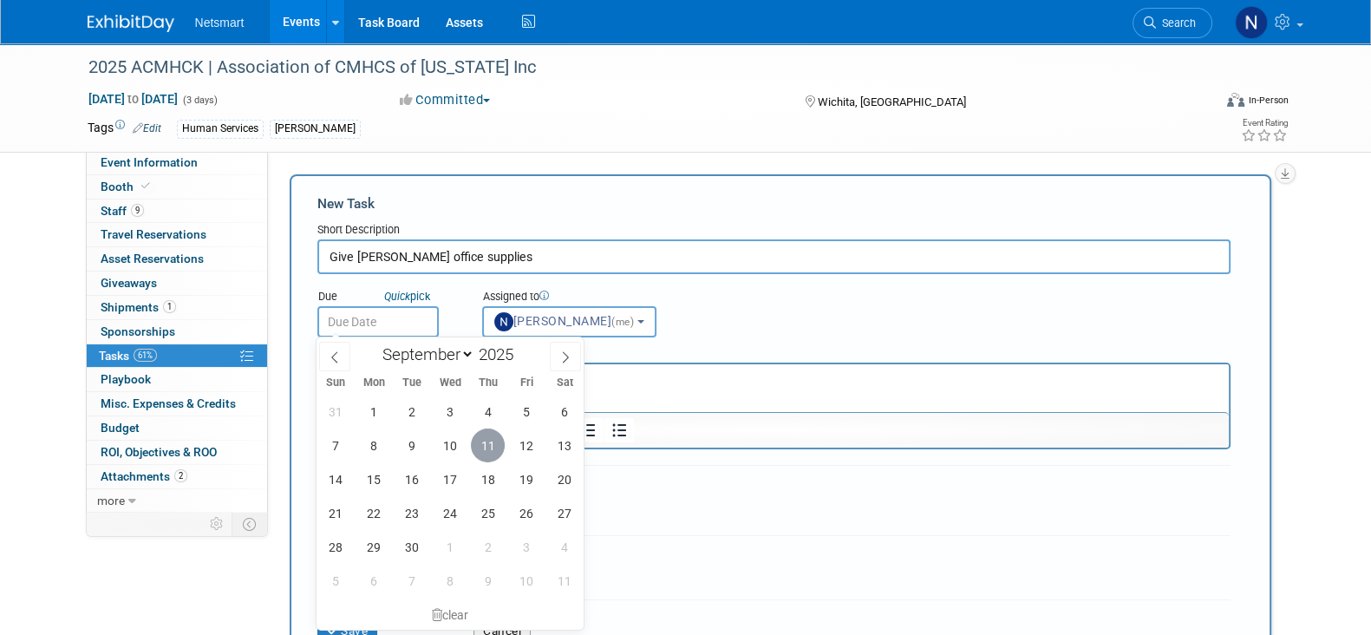
click at [484, 448] on span "11" at bounding box center [488, 445] width 34 height 34
type input "Sep 11, 2025"
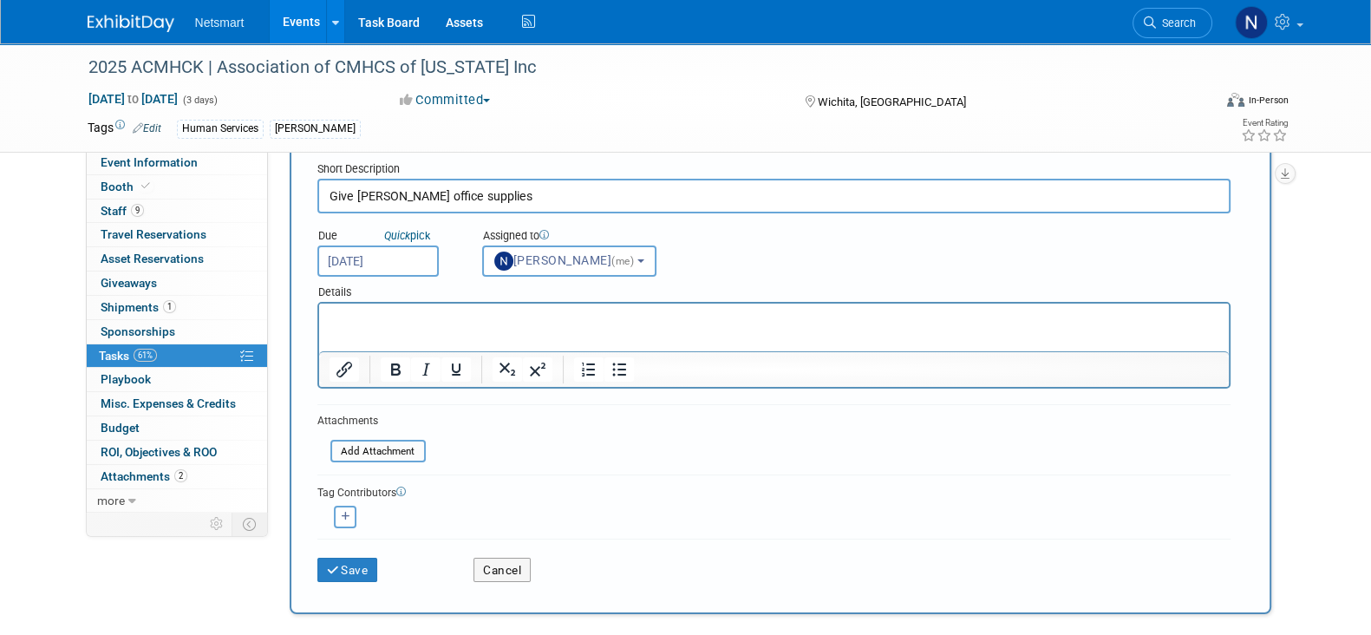
scroll to position [107, 0]
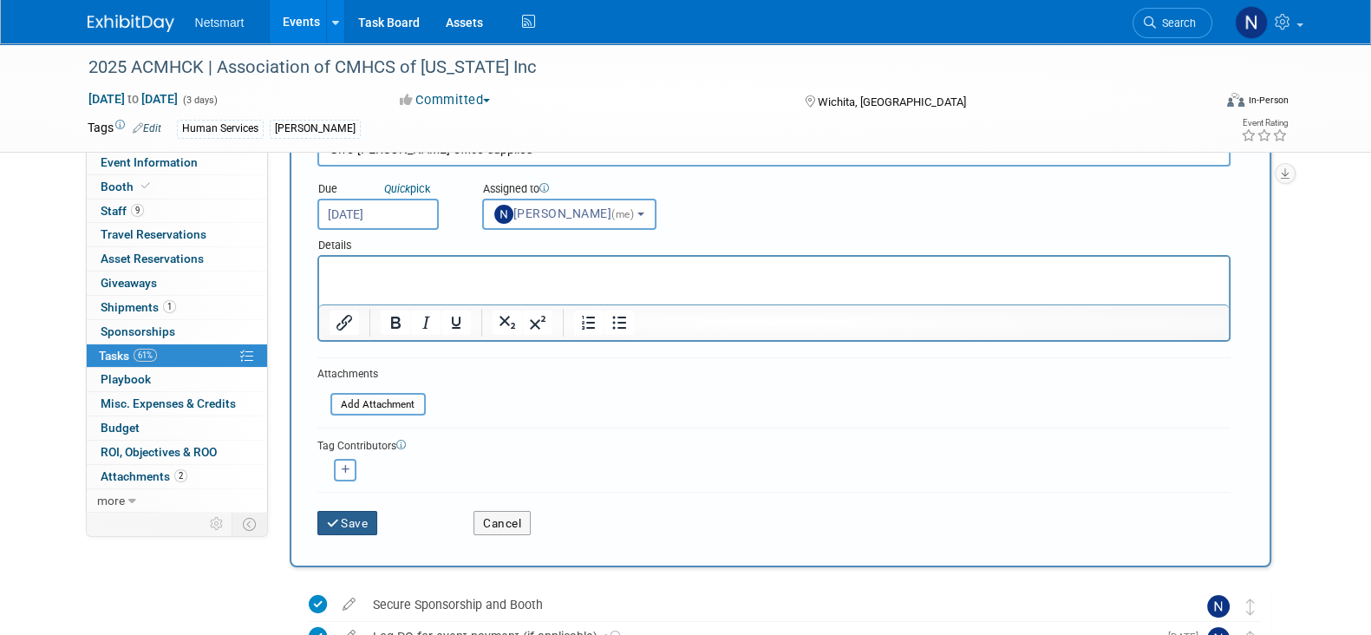
click at [343, 515] on button "Save" at bounding box center [347, 523] width 61 height 24
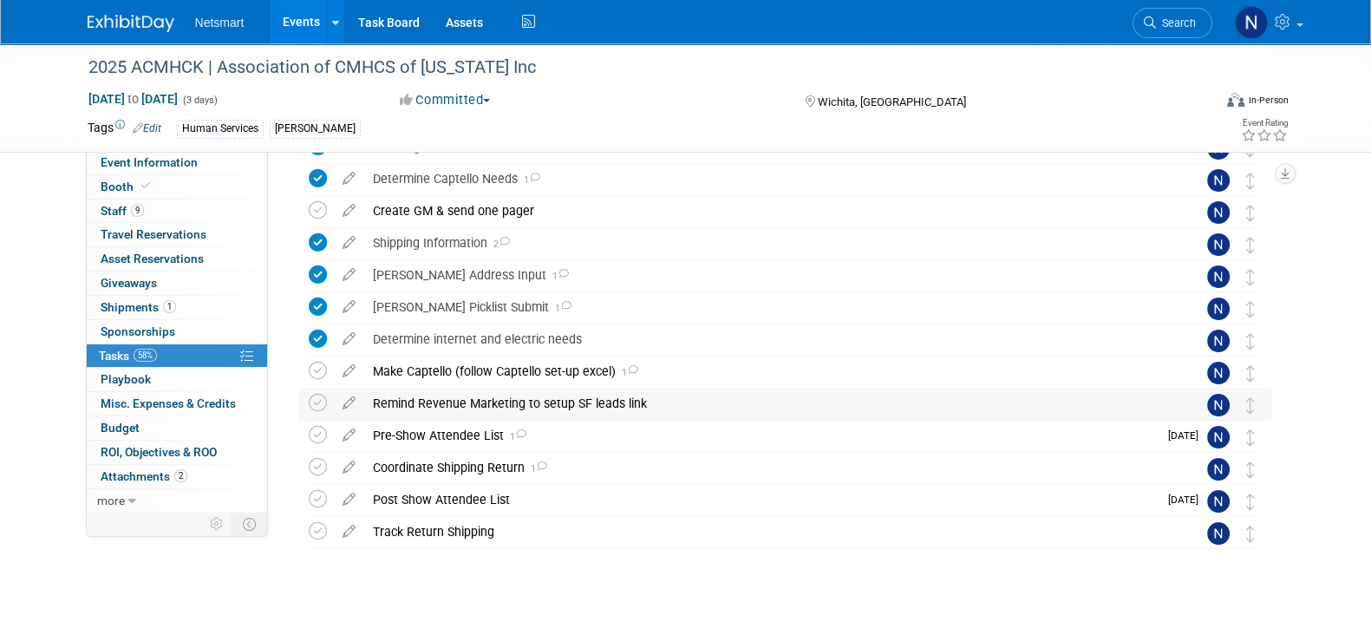
scroll to position [304, 0]
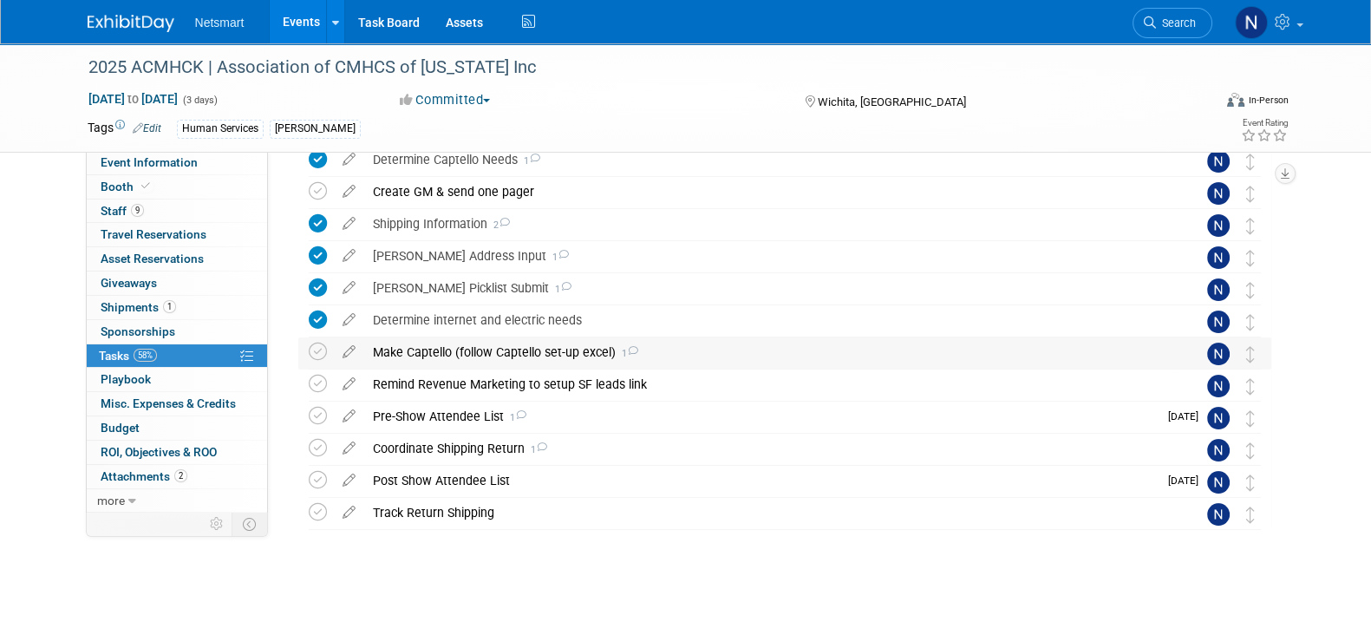
click at [468, 354] on div "Make Captello (follow Captello set-up excel) 1" at bounding box center [768, 351] width 808 height 29
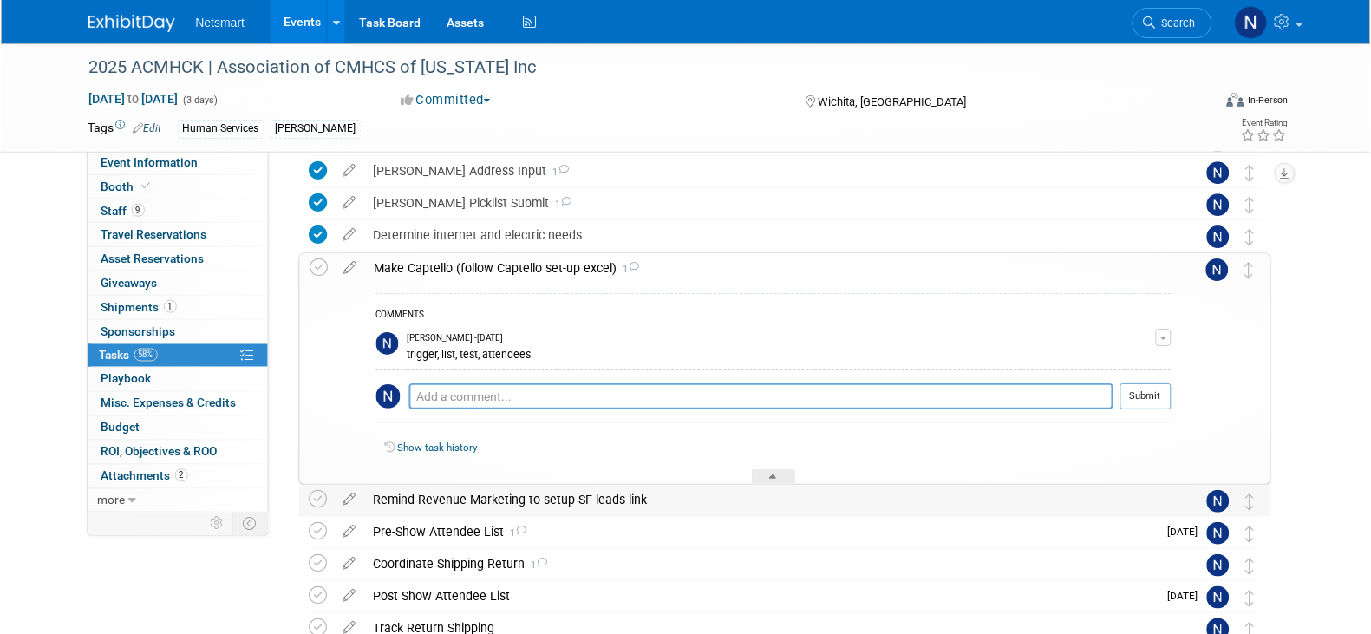
scroll to position [505, 0]
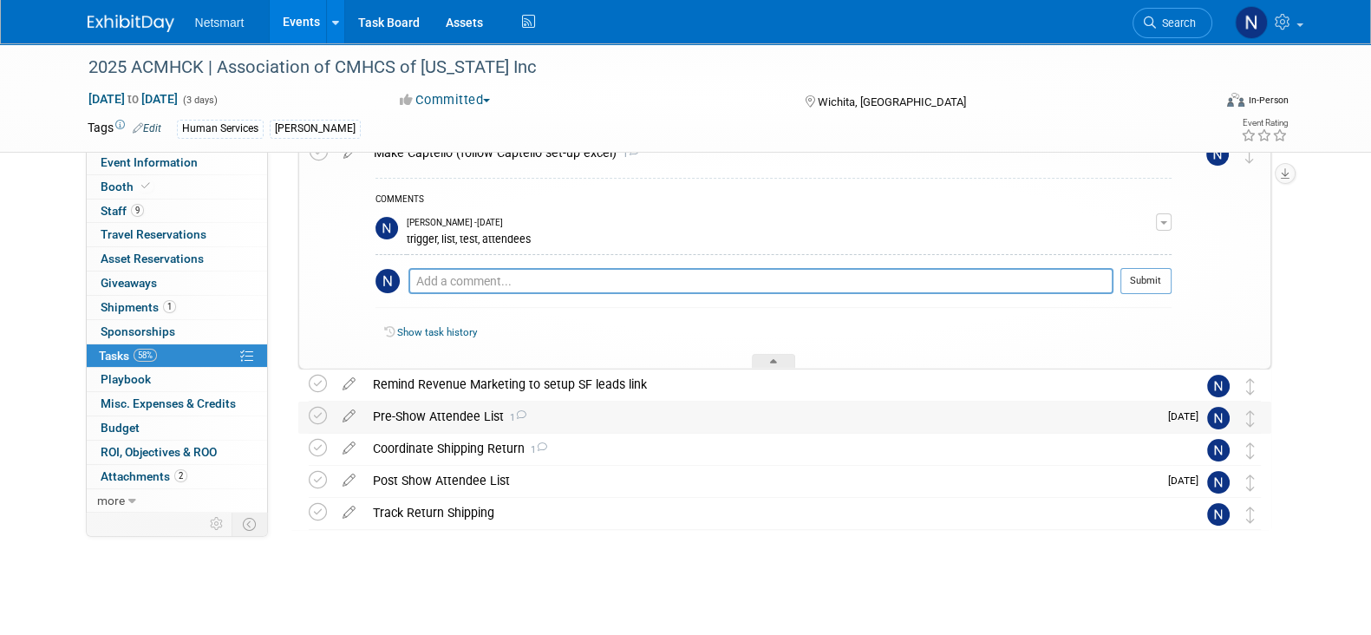
click at [459, 415] on div "Pre-Show Attendee List 1" at bounding box center [760, 415] width 793 height 29
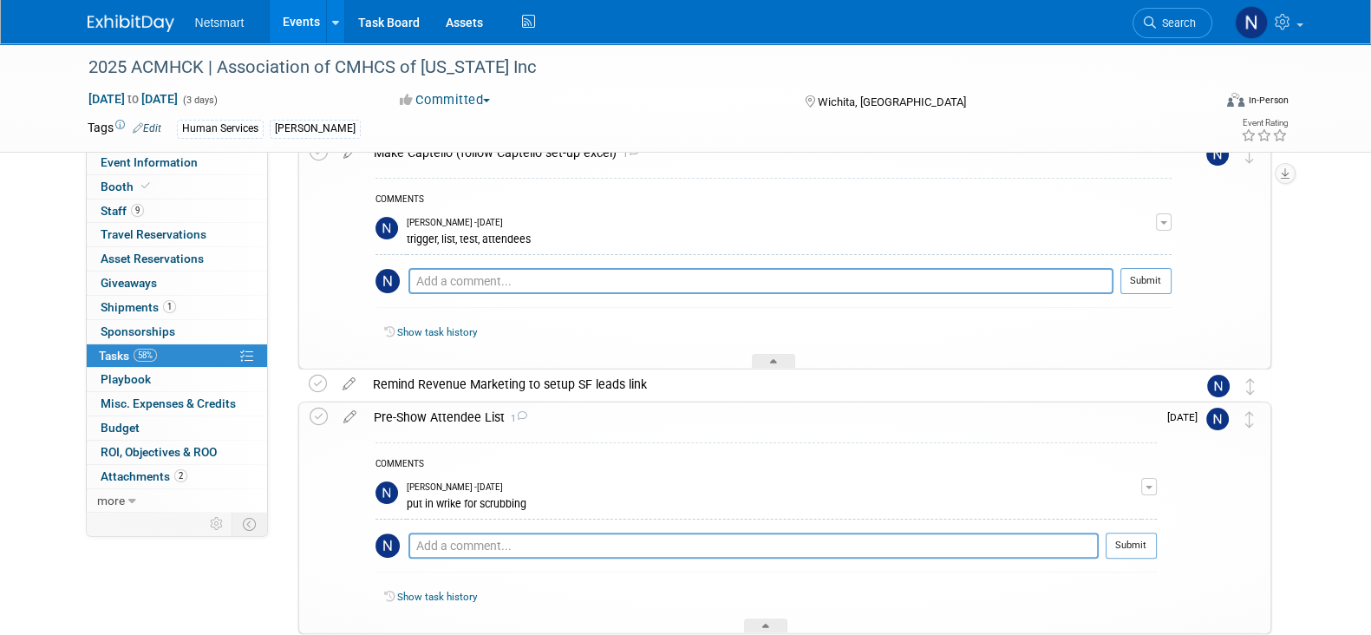
click at [457, 414] on div "Pre-Show Attendee List 1" at bounding box center [760, 416] width 791 height 29
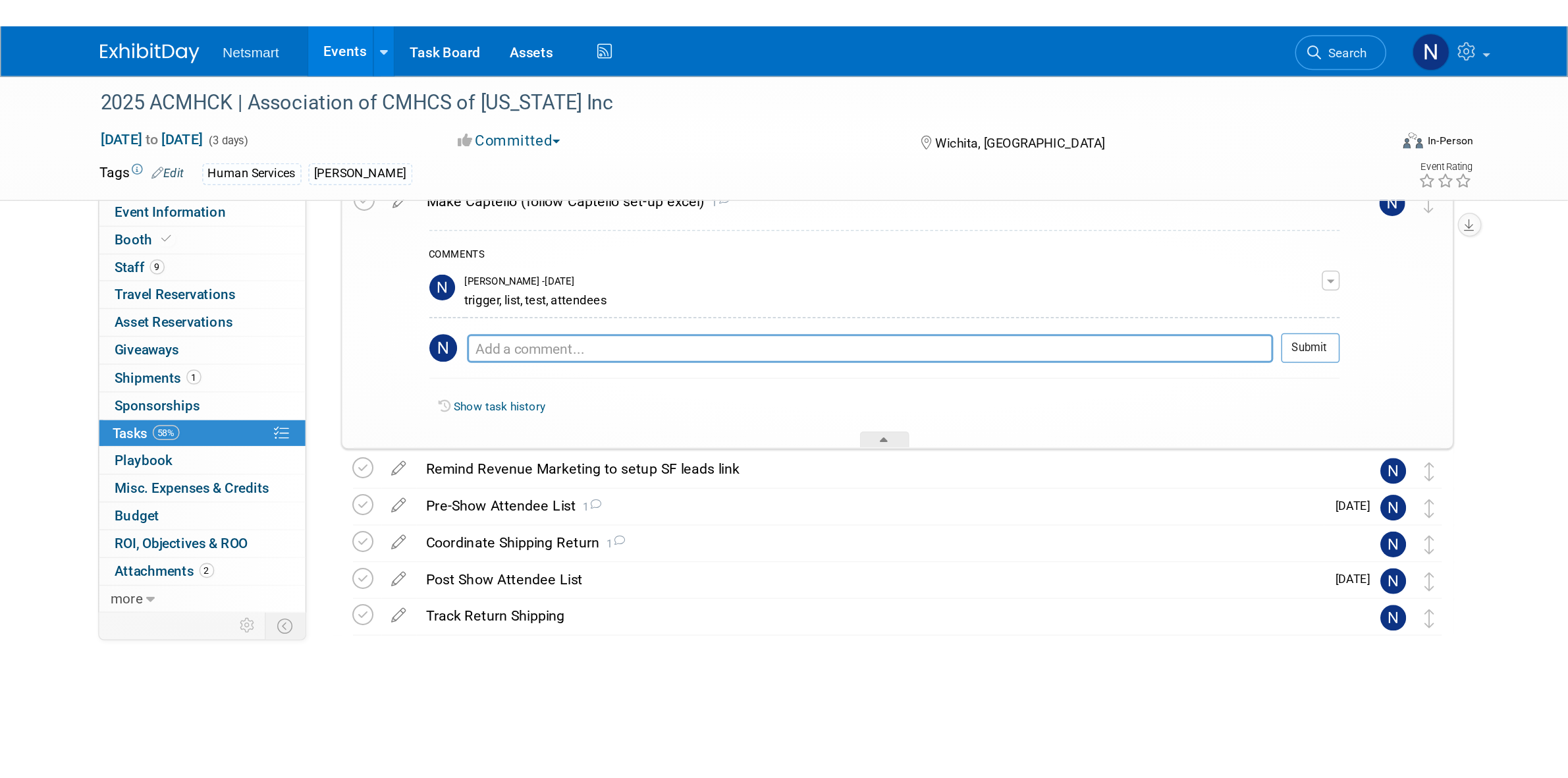
scroll to position [90, 0]
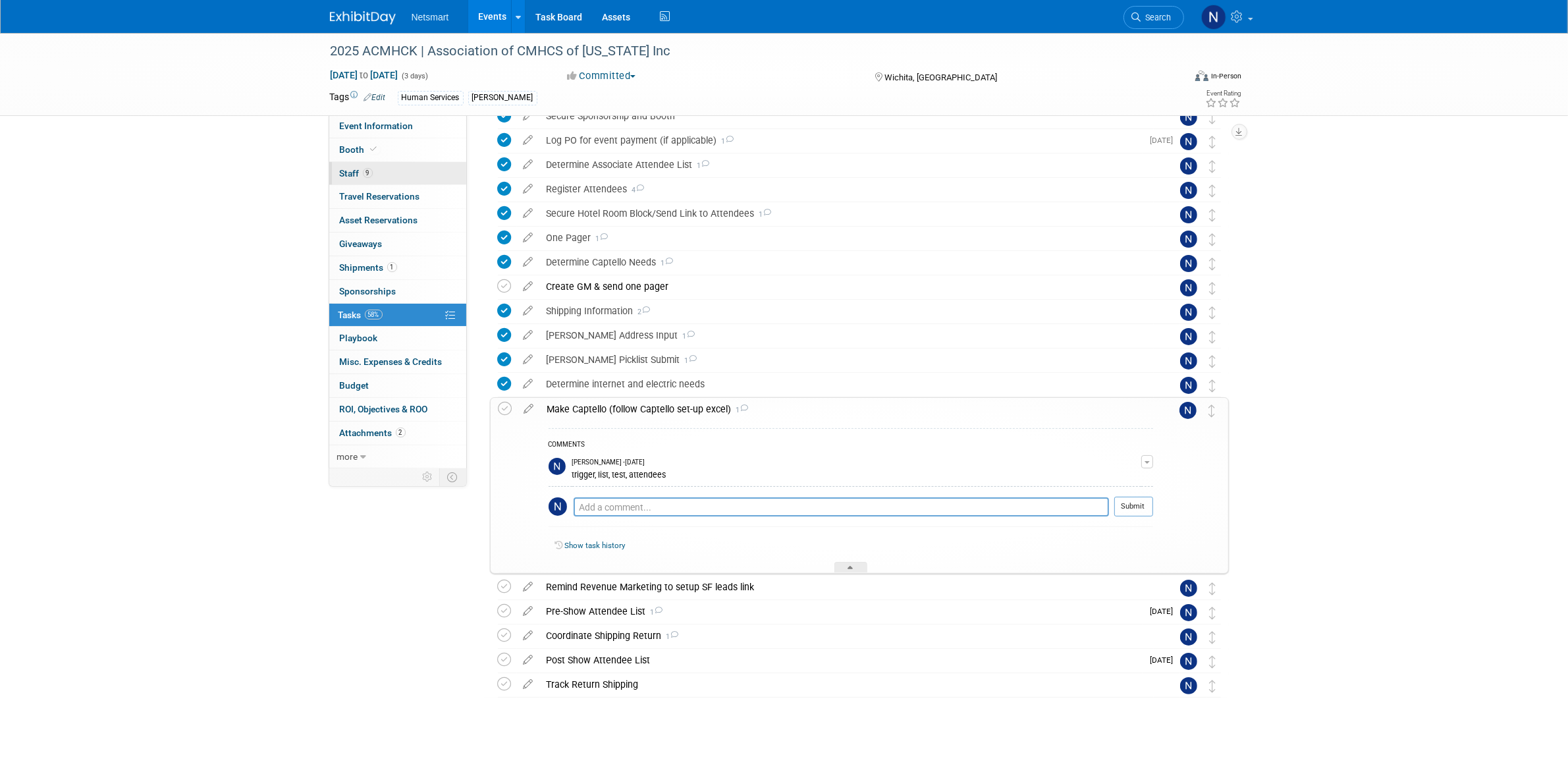
click at [382, 173] on link "9 Staff 9" at bounding box center [397, 173] width 137 height 23
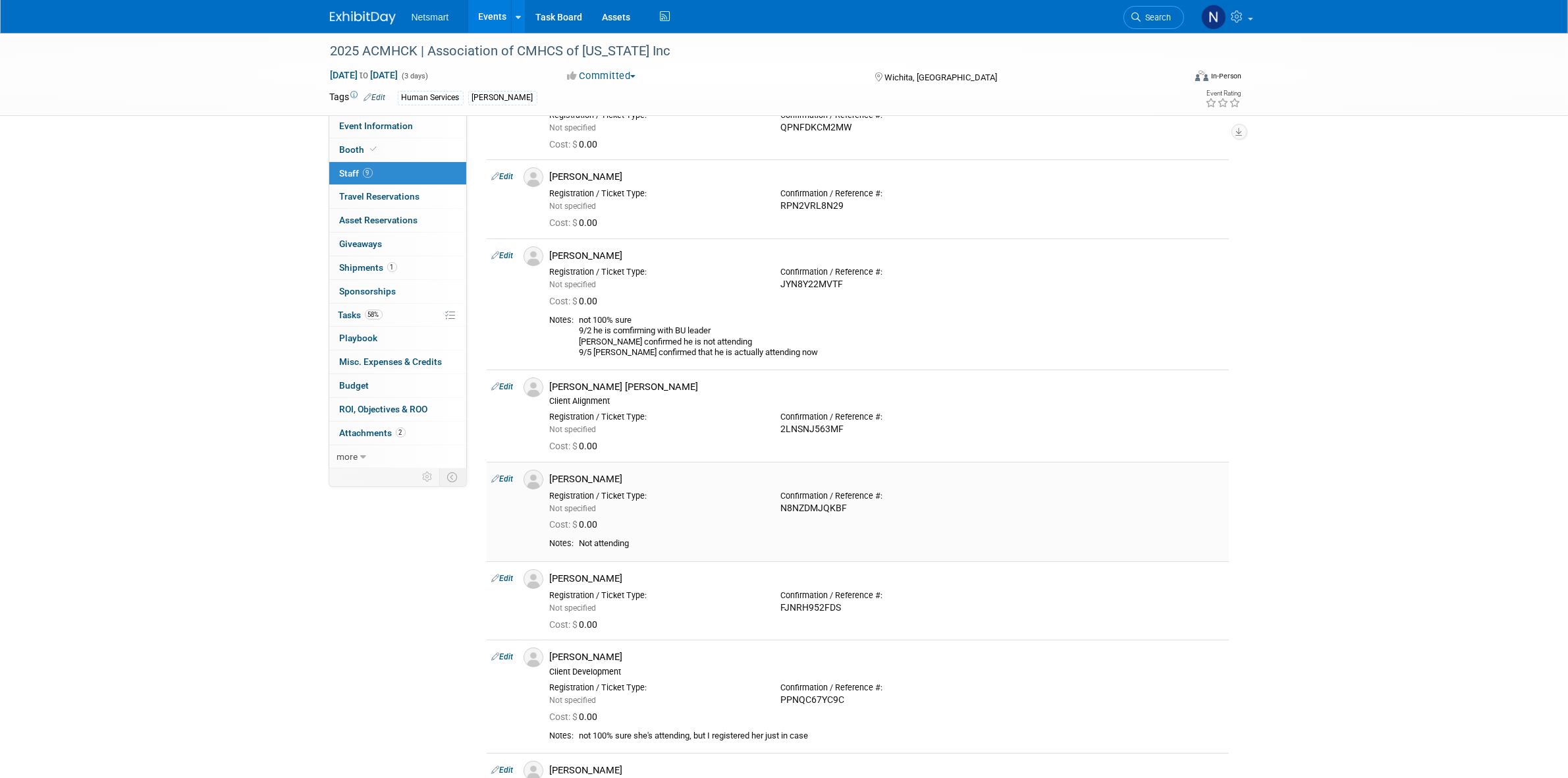
scroll to position [329, 0]
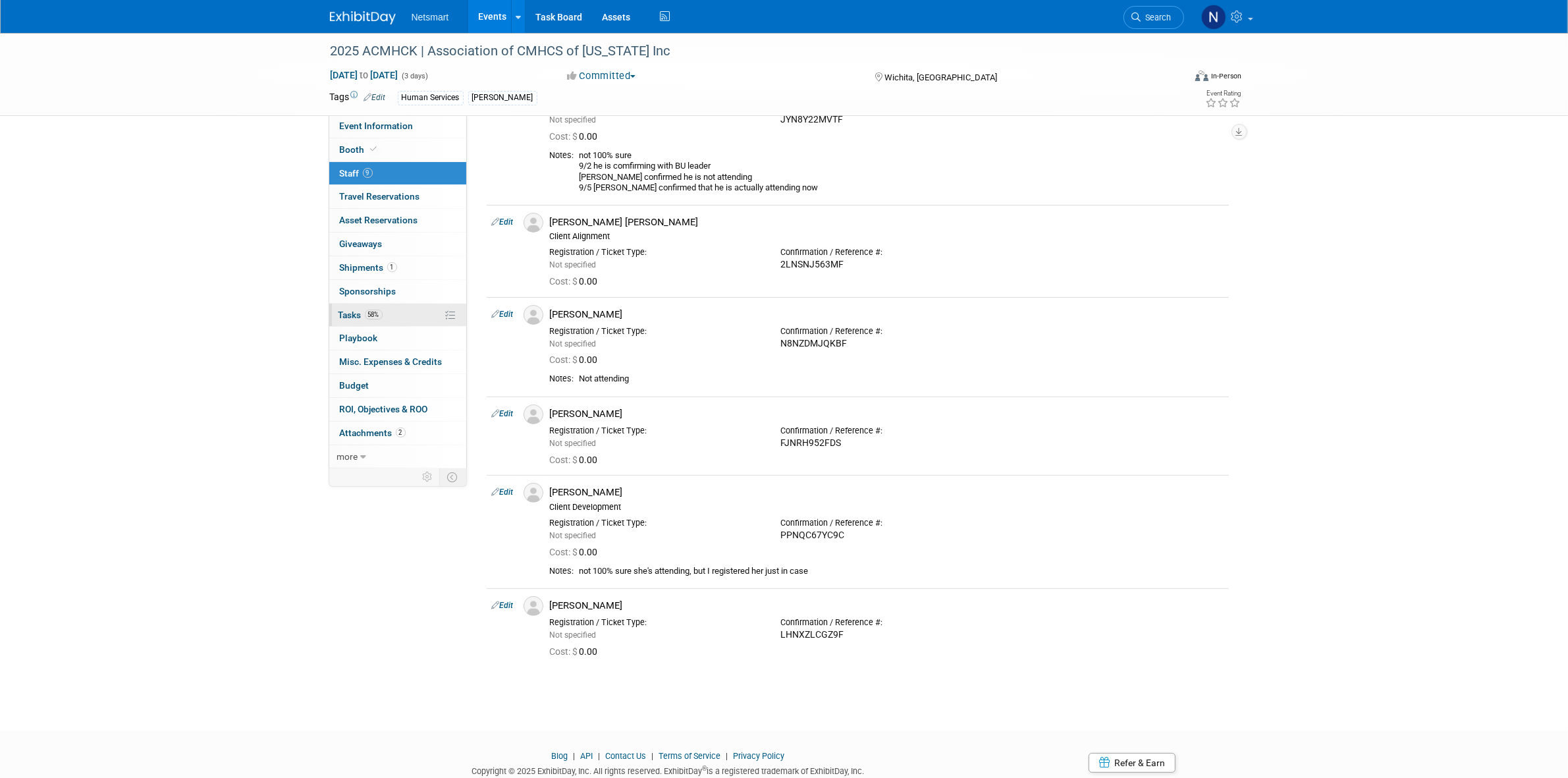
click at [394, 317] on link "58% Tasks 58%" at bounding box center [397, 315] width 137 height 23
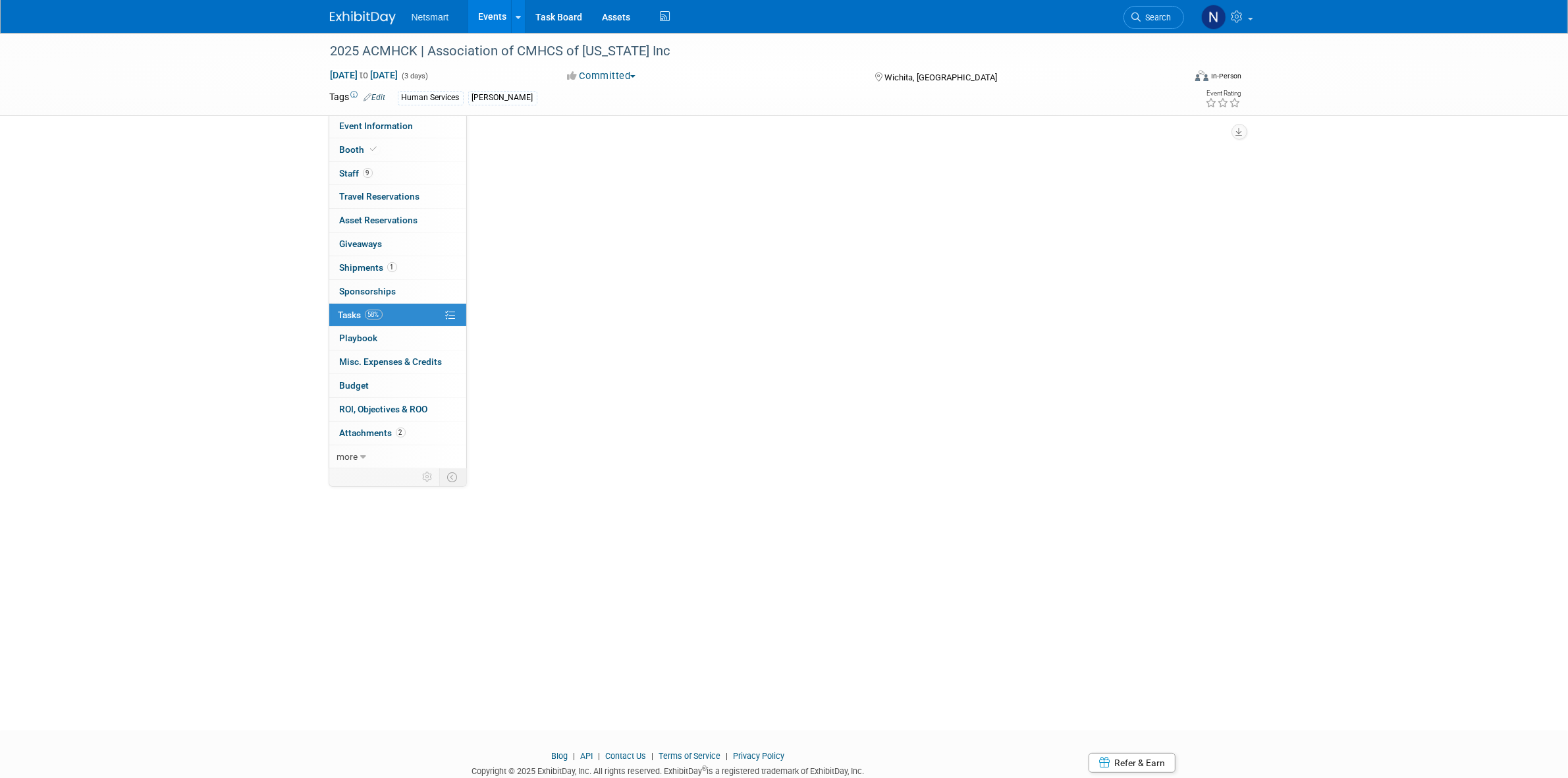
scroll to position [0, 0]
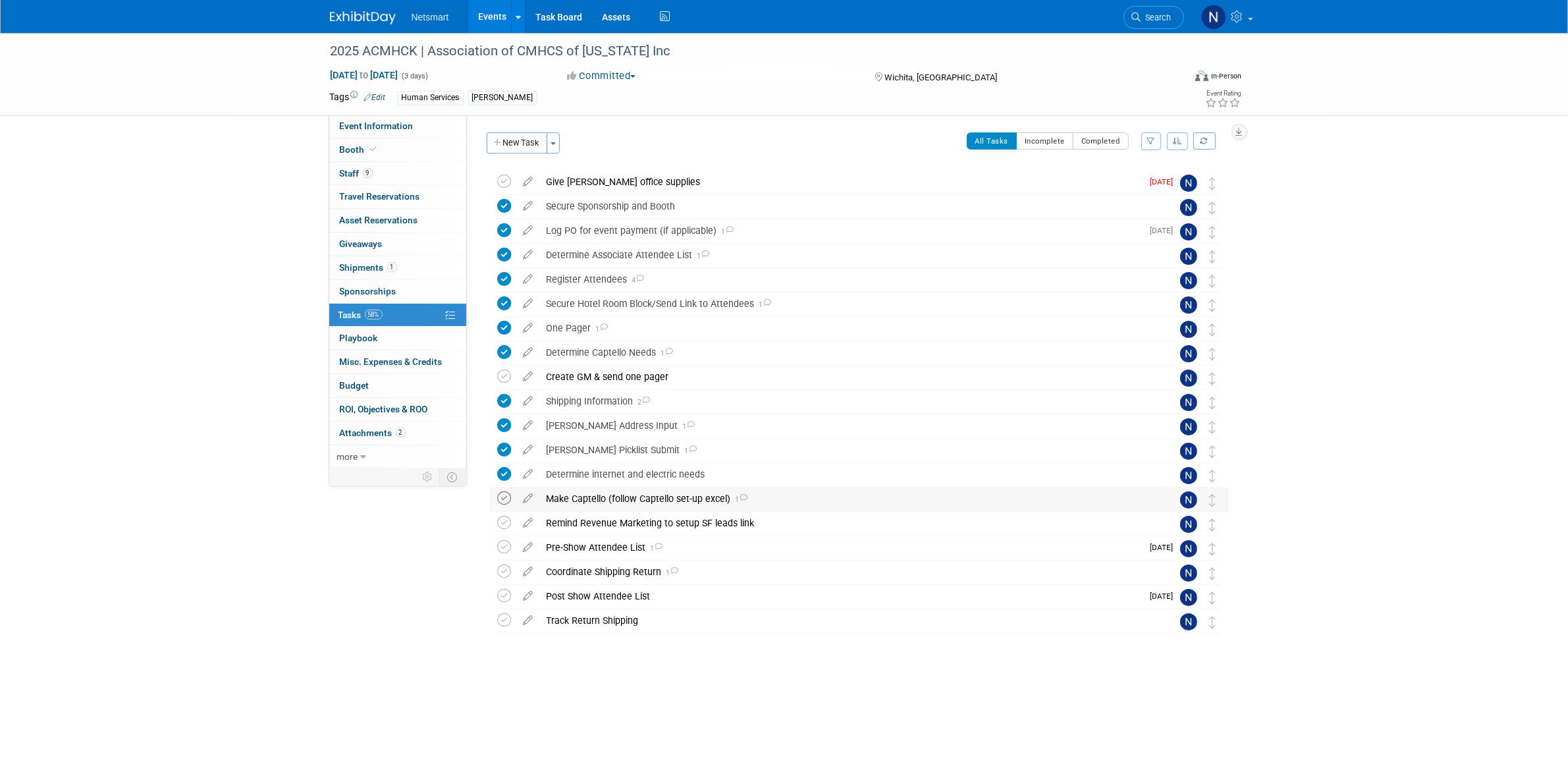
click at [502, 482] on icon at bounding box center [504, 498] width 14 height 14
click at [502, 482] on icon at bounding box center [504, 523] width 14 height 14
click at [504, 482] on icon at bounding box center [504, 547] width 14 height 14
click at [564, 482] on div "Coordinate Shipping Return 1" at bounding box center [847, 571] width 614 height 22
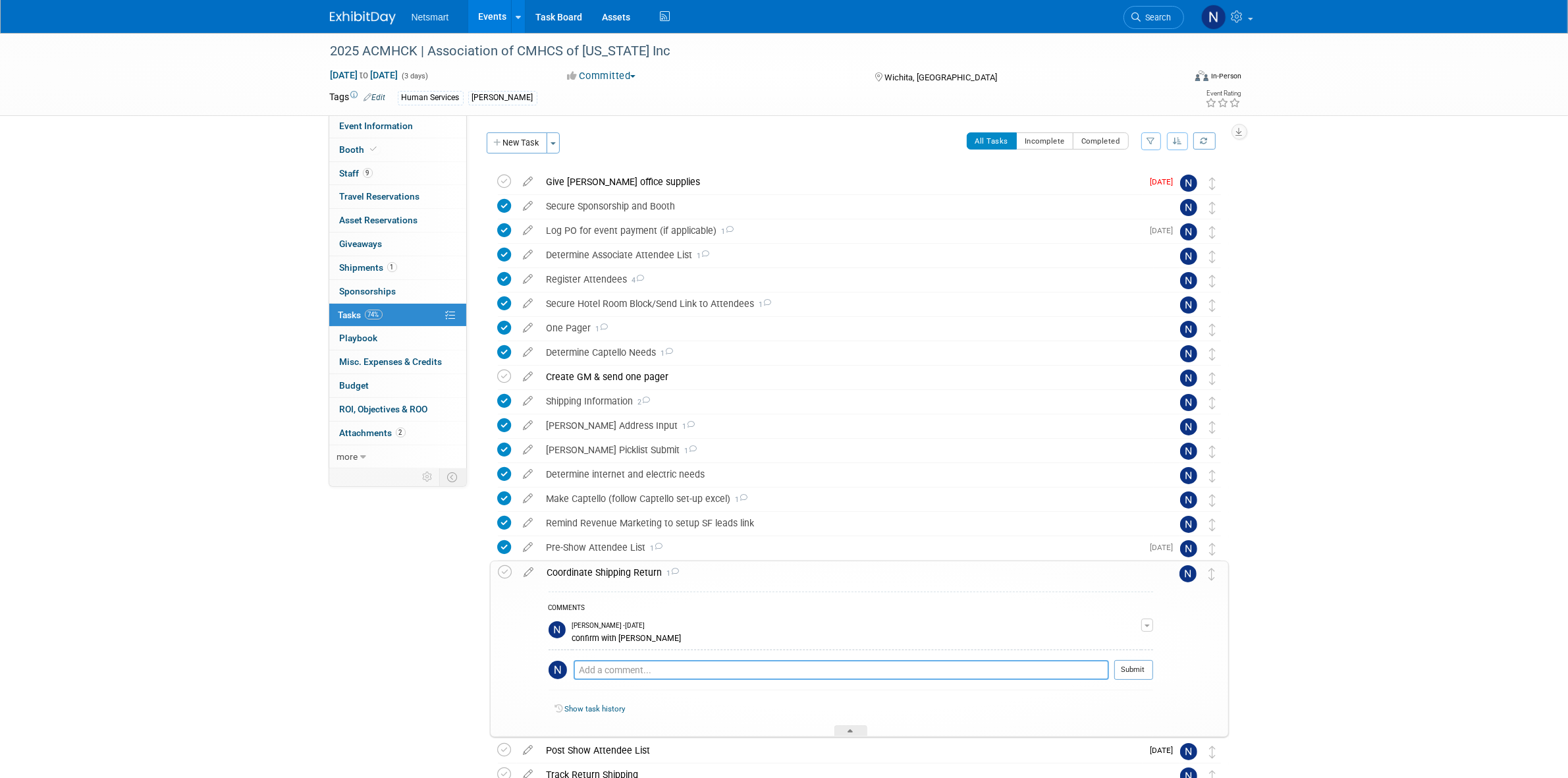
click at [608, 482] on textarea at bounding box center [841, 670] width 536 height 20
type textarea "s"
type textarea "b"
type textarea "they will take it to fedex/ups on their way back"
click at [1041, 482] on button "Submit" at bounding box center [1133, 670] width 39 height 20
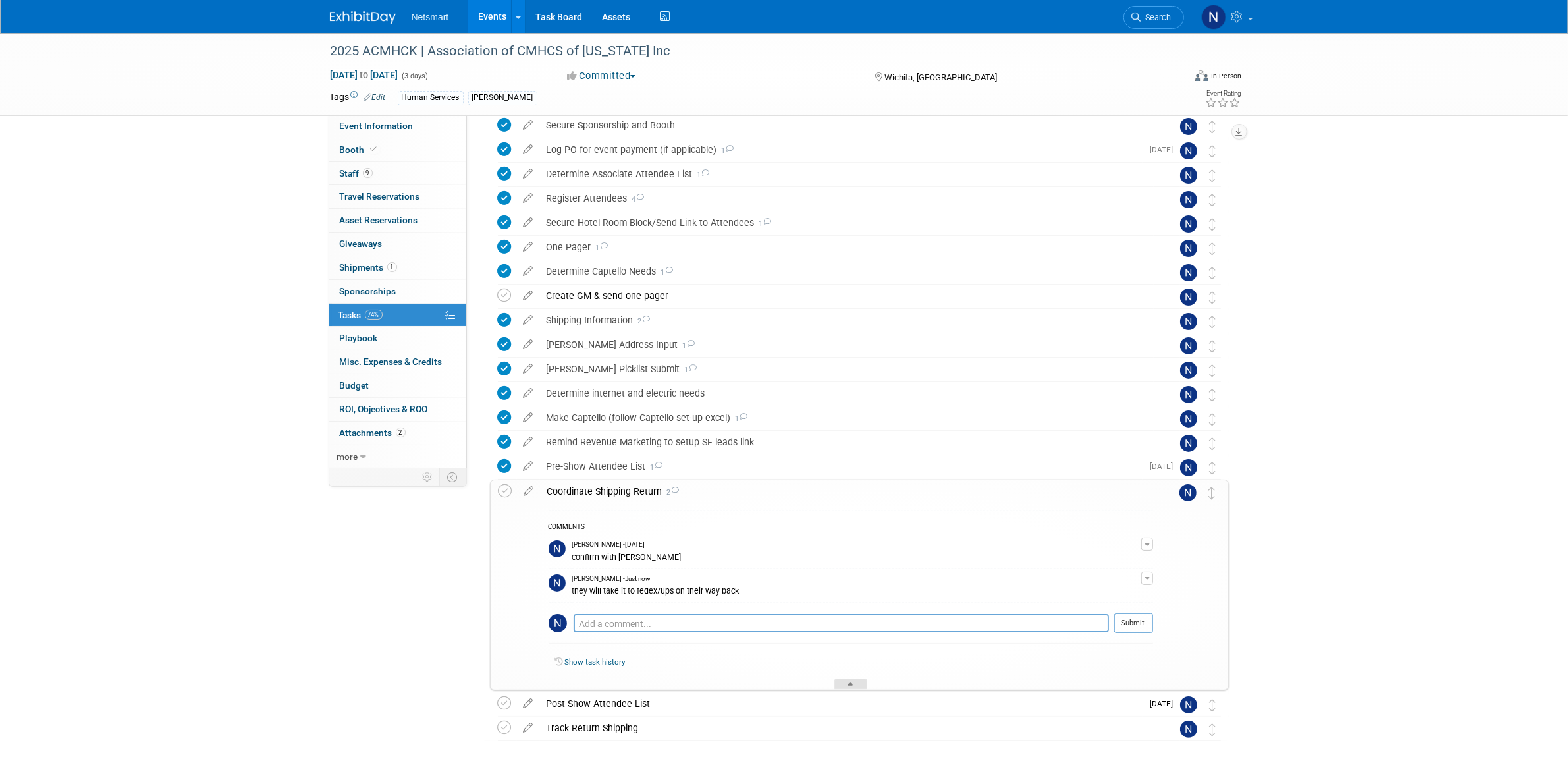
scroll to position [82, 0]
click at [851, 482] on icon at bounding box center [851, 685] width 5 height 8
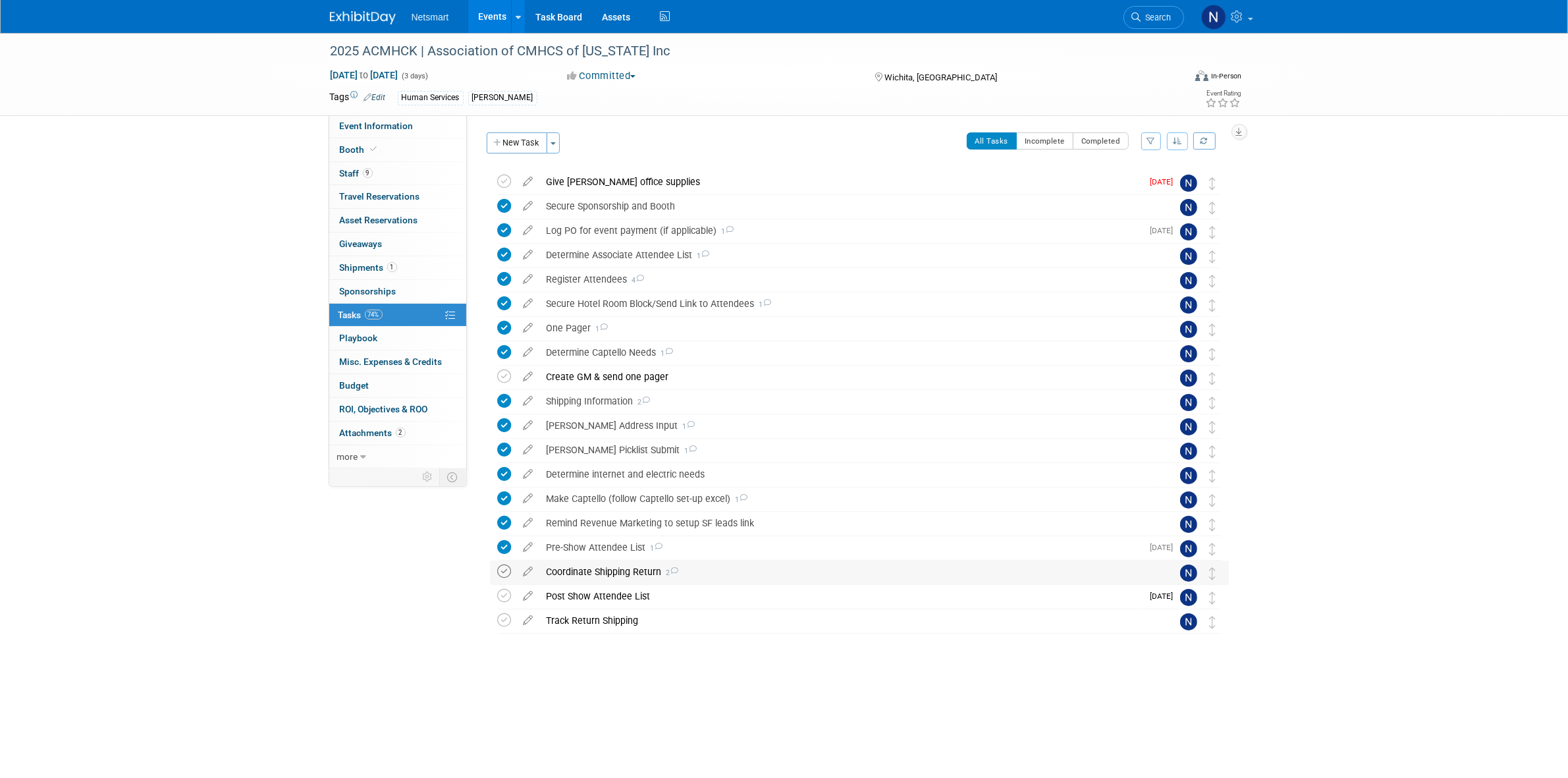
click at [502, 482] on icon at bounding box center [504, 571] width 14 height 14
